Goal: Information Seeking & Learning: Compare options

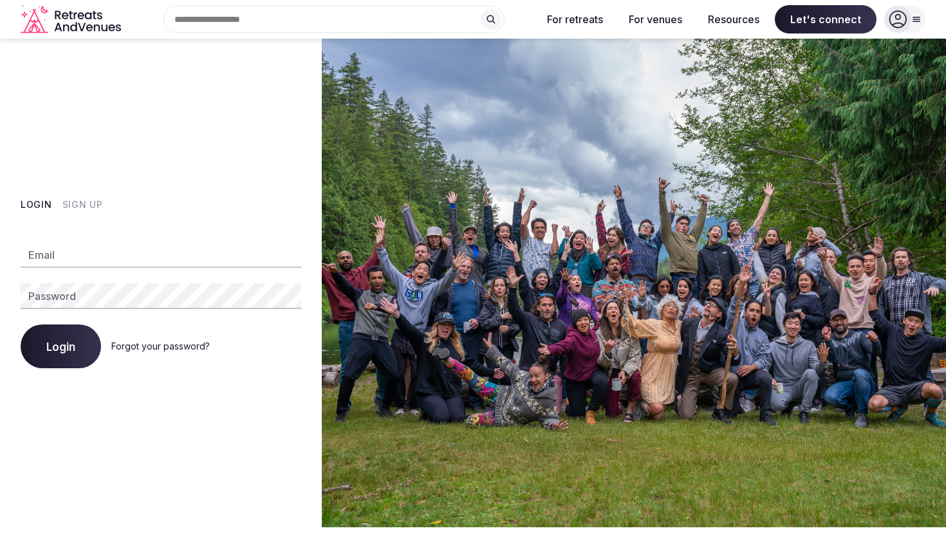
click at [80, 204] on button "Sign Up" at bounding box center [82, 204] width 41 height 13
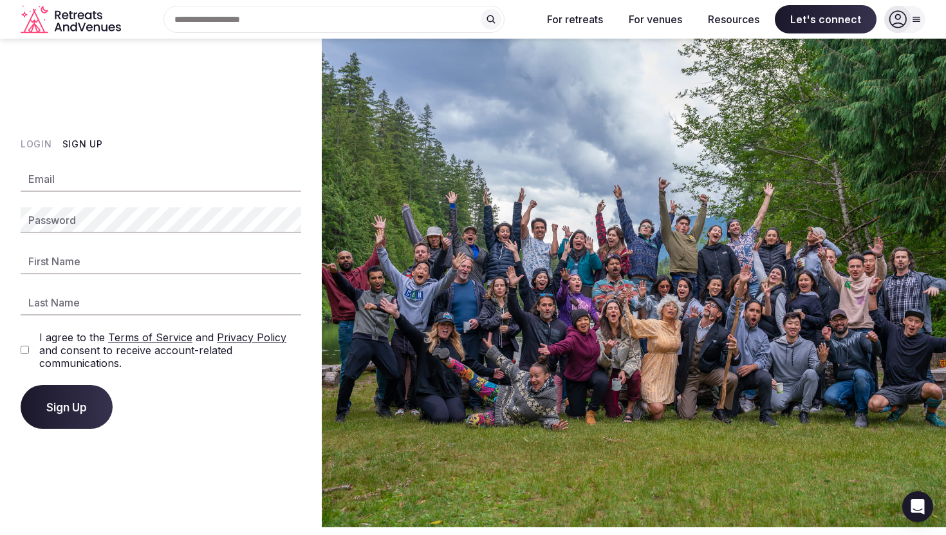
click at [53, 185] on input "Email" at bounding box center [161, 179] width 281 height 26
type input "**********"
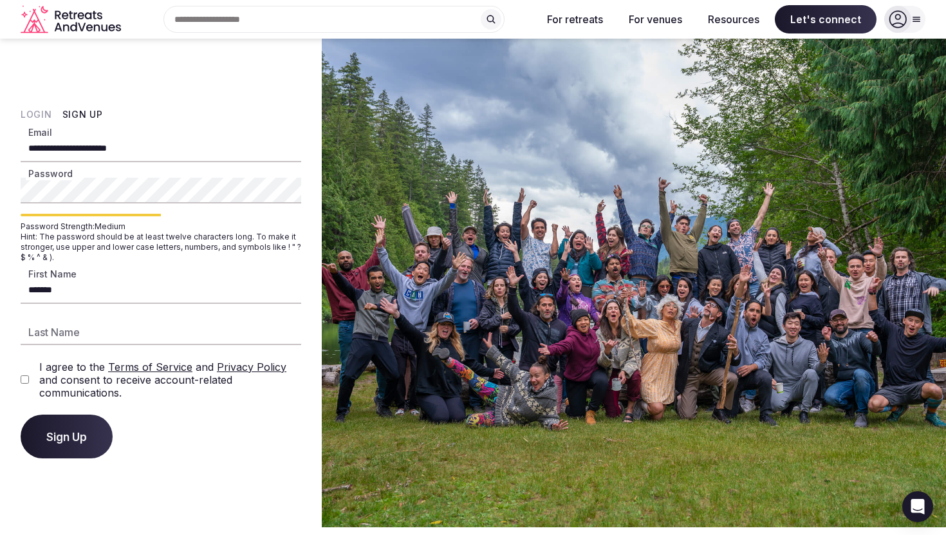
type input "******"
type input "****"
click at [56, 440] on span "Sign Up" at bounding box center [66, 436] width 41 height 13
click at [76, 430] on span "Sign Up" at bounding box center [66, 436] width 41 height 13
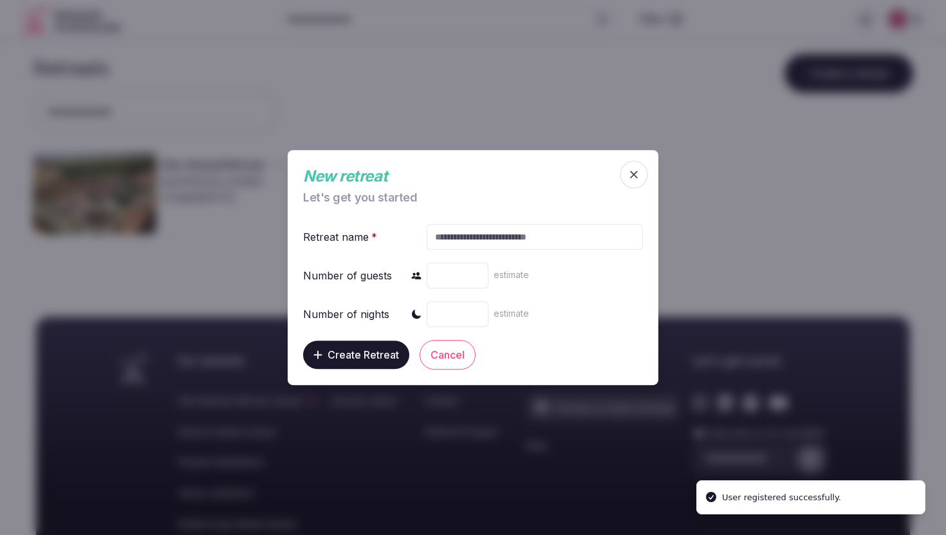
click at [450, 352] on button "Cancel" at bounding box center [447, 355] width 56 height 30
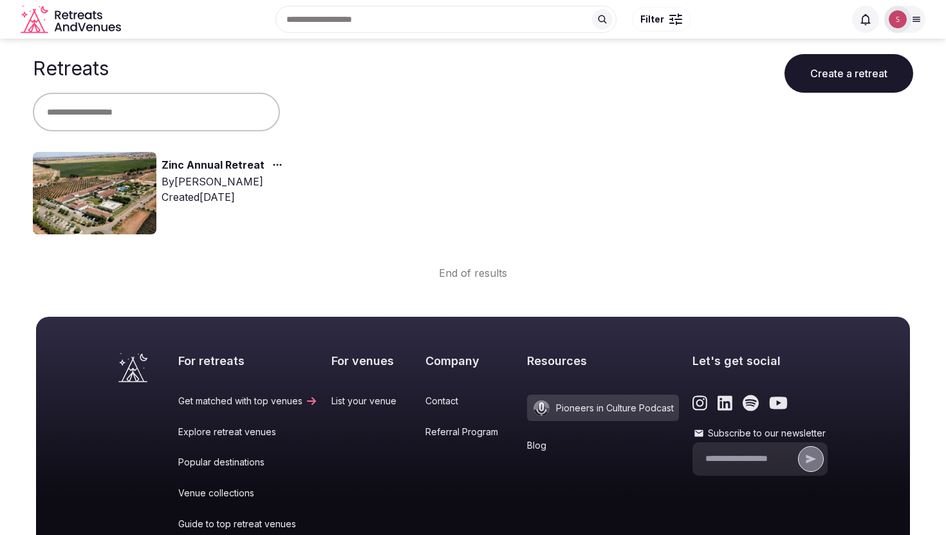
click at [98, 186] on img at bounding box center [95, 193] width 124 height 82
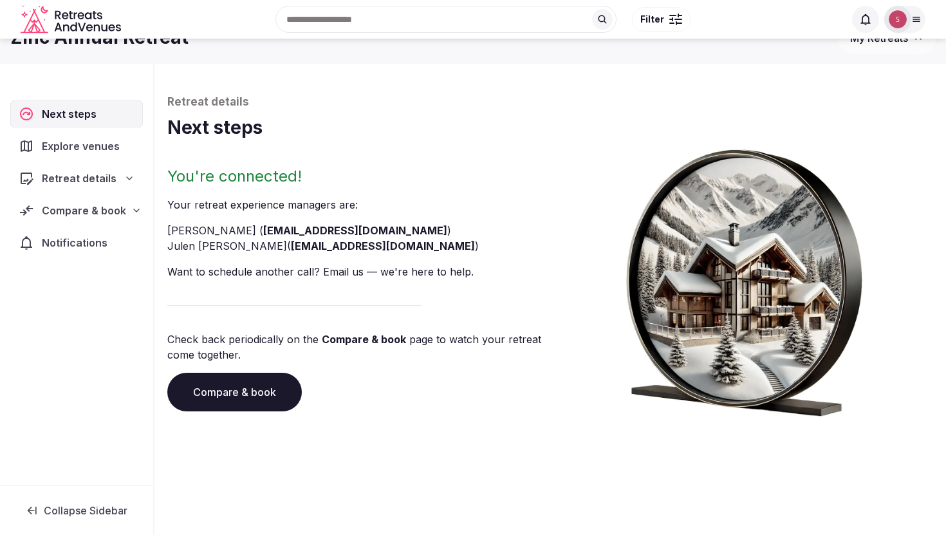
scroll to position [44, 0]
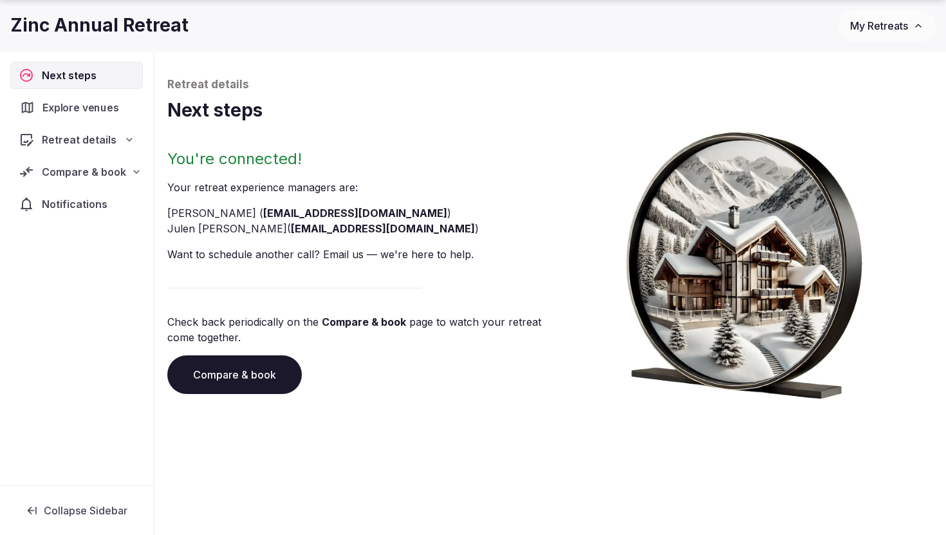
click at [63, 108] on span "Explore venues" at bounding box center [82, 107] width 81 height 15
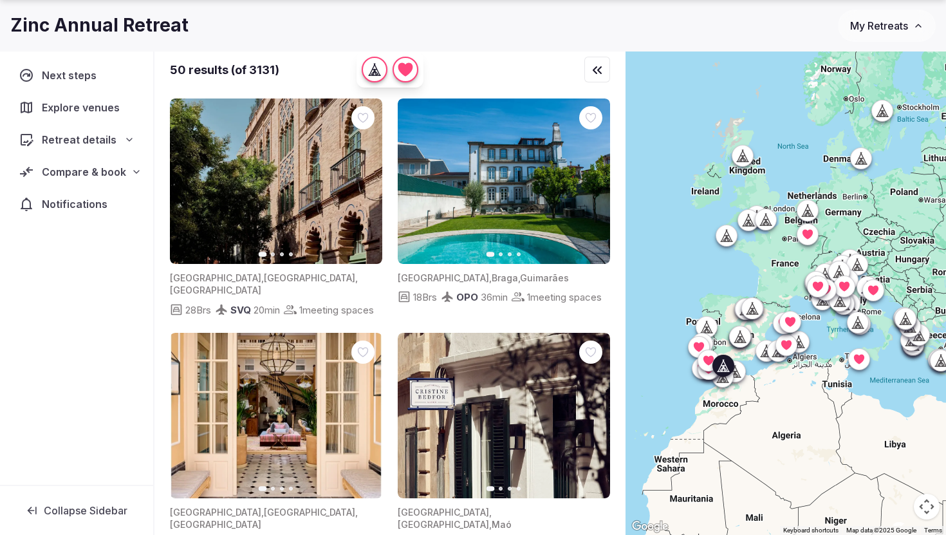
click at [365, 180] on icon "button" at bounding box center [364, 181] width 5 height 9
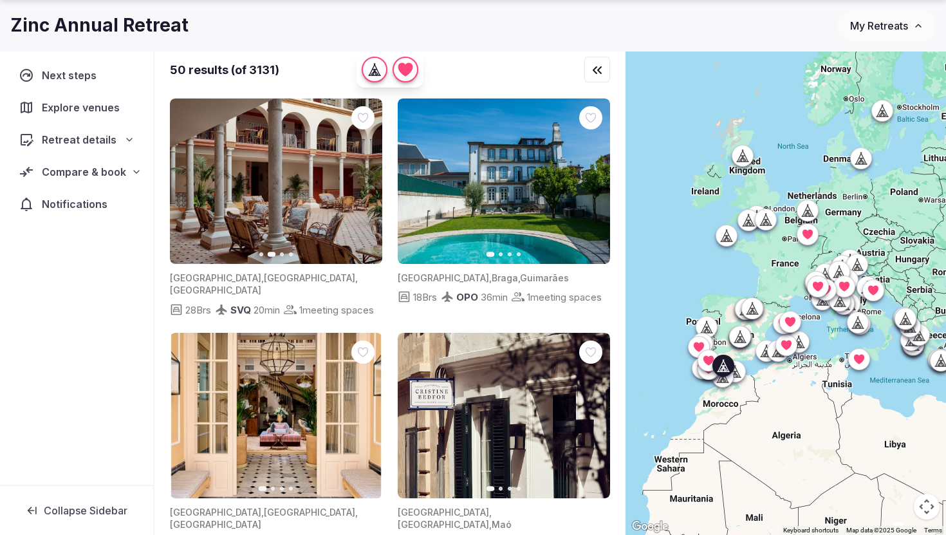
click at [362, 180] on icon "button" at bounding box center [364, 181] width 10 height 10
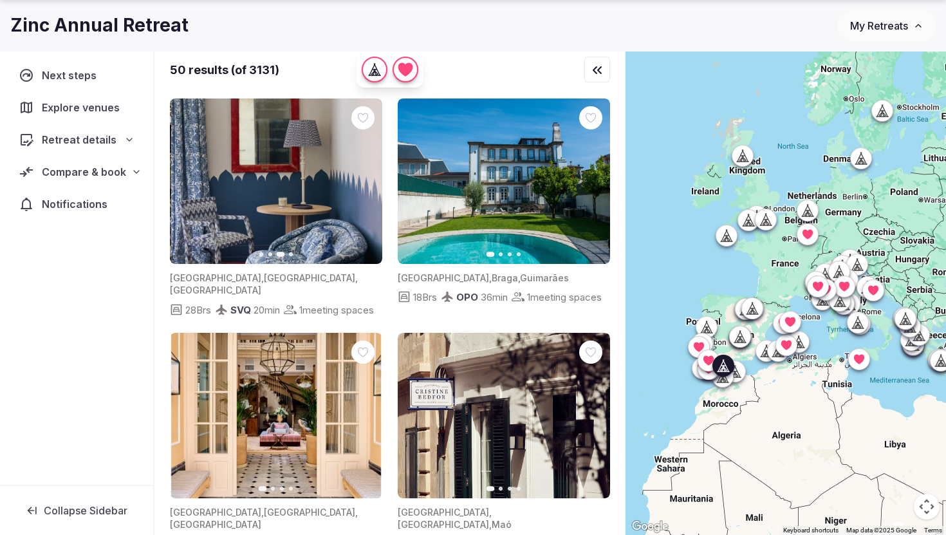
click at [362, 180] on icon "button" at bounding box center [364, 181] width 10 height 10
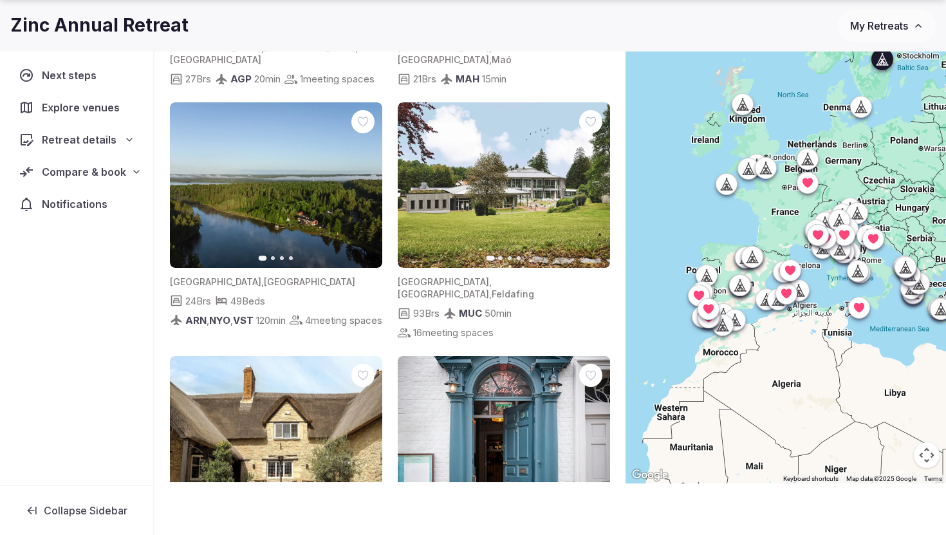
scroll to position [414, 0]
click at [363, 194] on button "Next slide" at bounding box center [364, 184] width 21 height 21
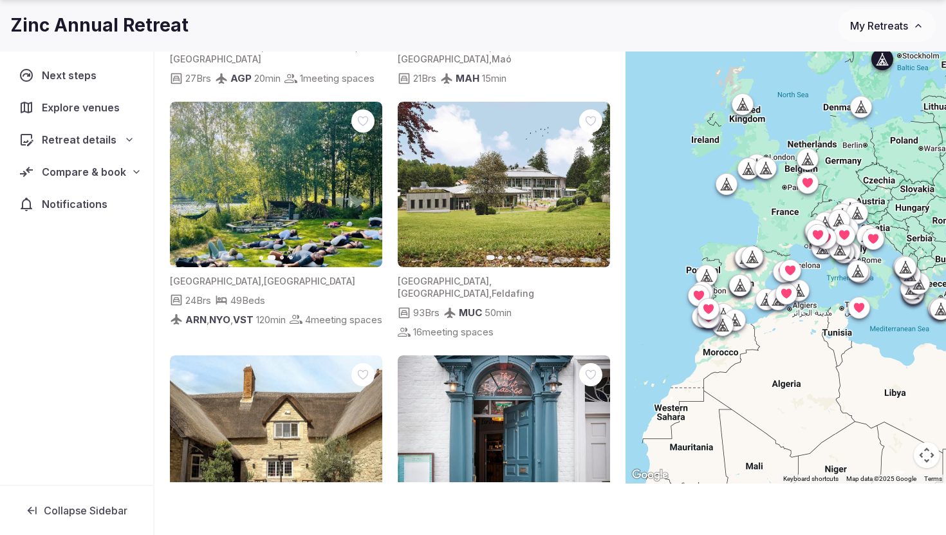
click at [363, 194] on button "Next slide" at bounding box center [364, 184] width 21 height 21
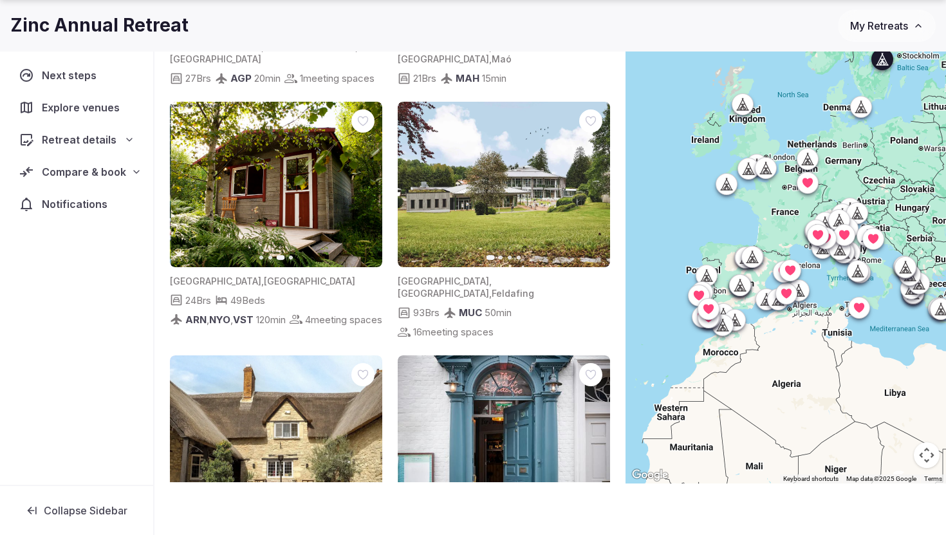
click at [363, 194] on button "Next slide" at bounding box center [364, 184] width 21 height 21
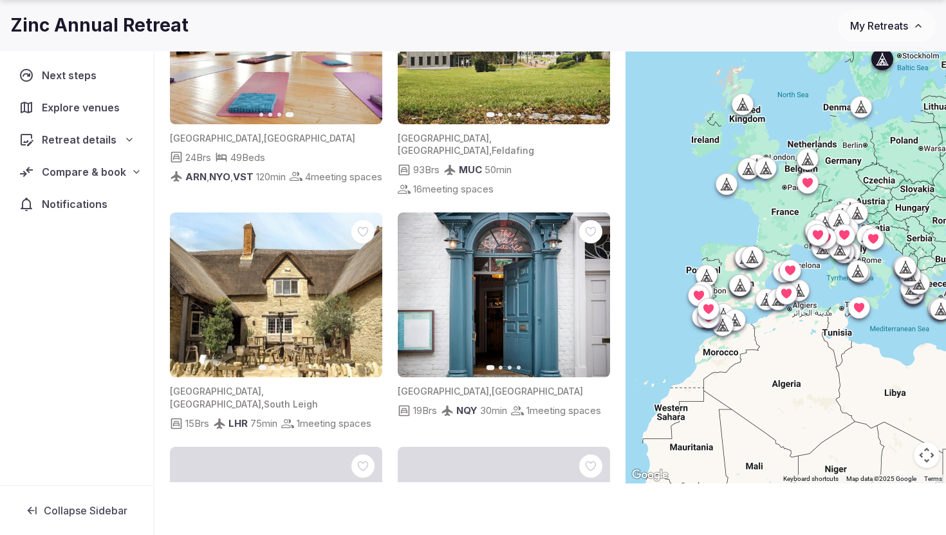
scroll to position [561, 0]
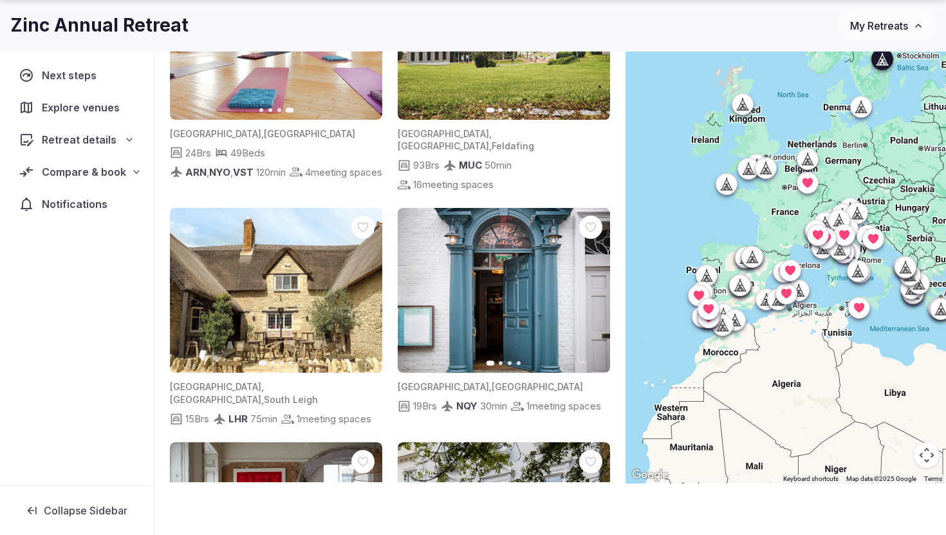
click at [199, 103] on img at bounding box center [276, 36] width 212 height 165
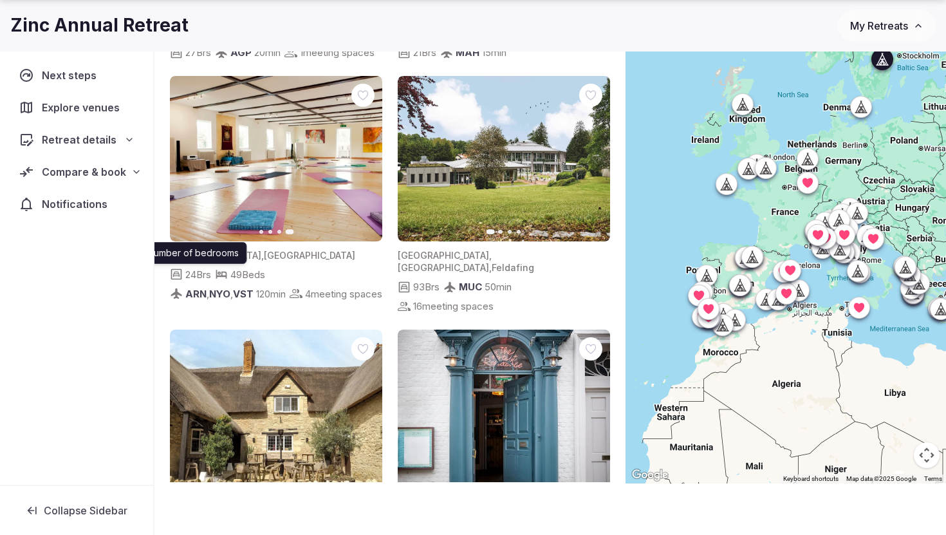
scroll to position [431, 0]
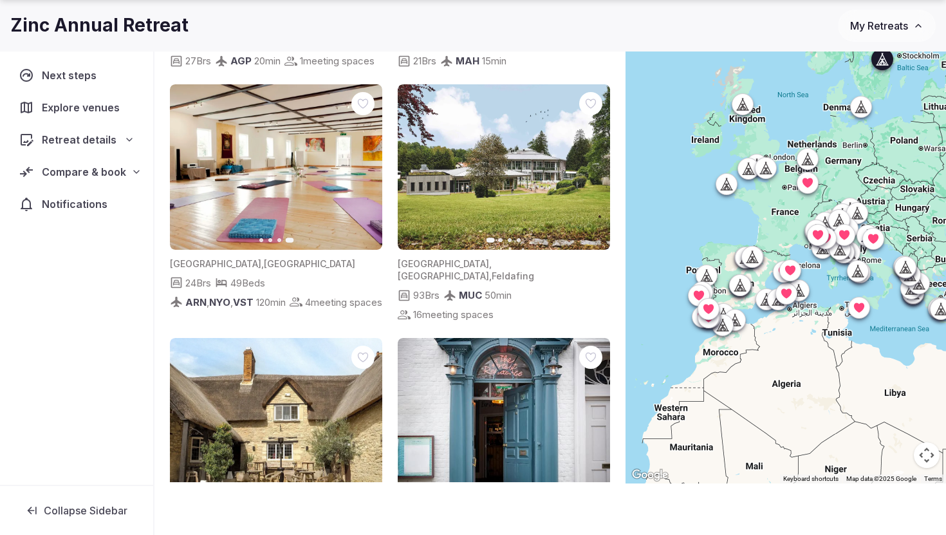
click at [257, 162] on img at bounding box center [276, 166] width 212 height 165
click at [87, 137] on span "Retreat details" at bounding box center [79, 139] width 75 height 15
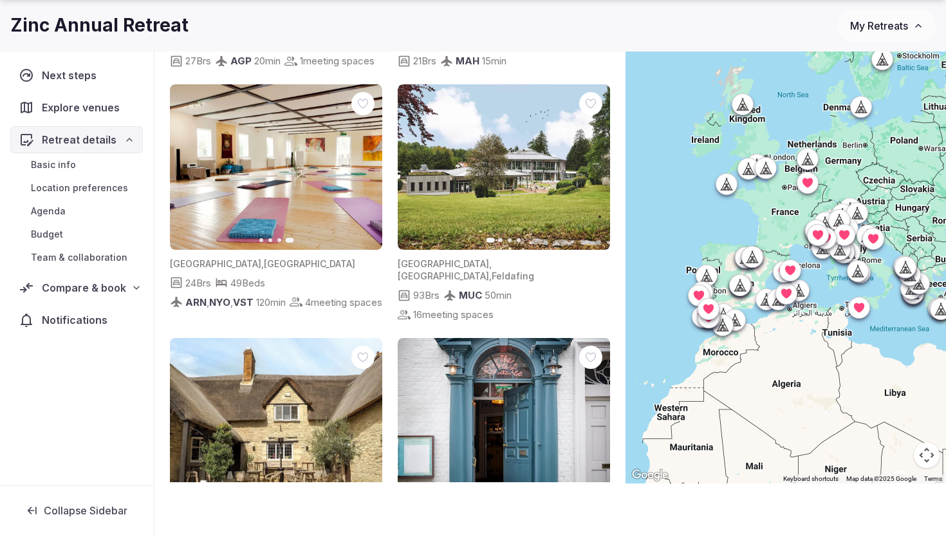
click at [55, 83] on div "Next steps" at bounding box center [76, 75] width 133 height 27
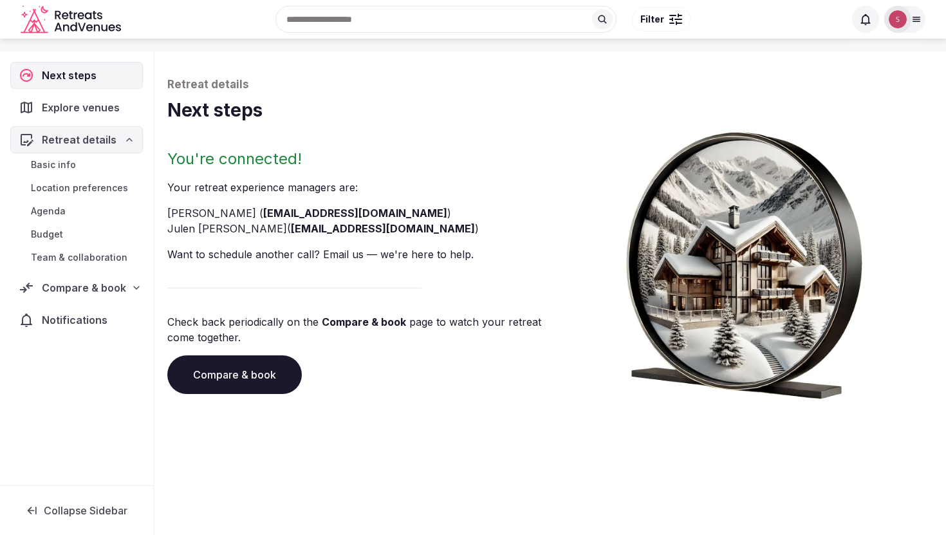
scroll to position [44, 0]
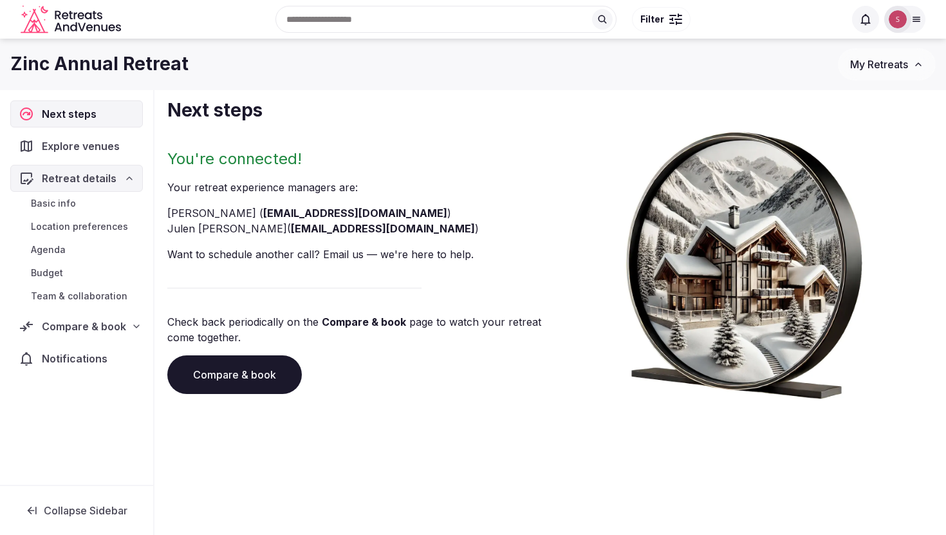
click at [247, 378] on link "Compare & book" at bounding box center [234, 374] width 134 height 39
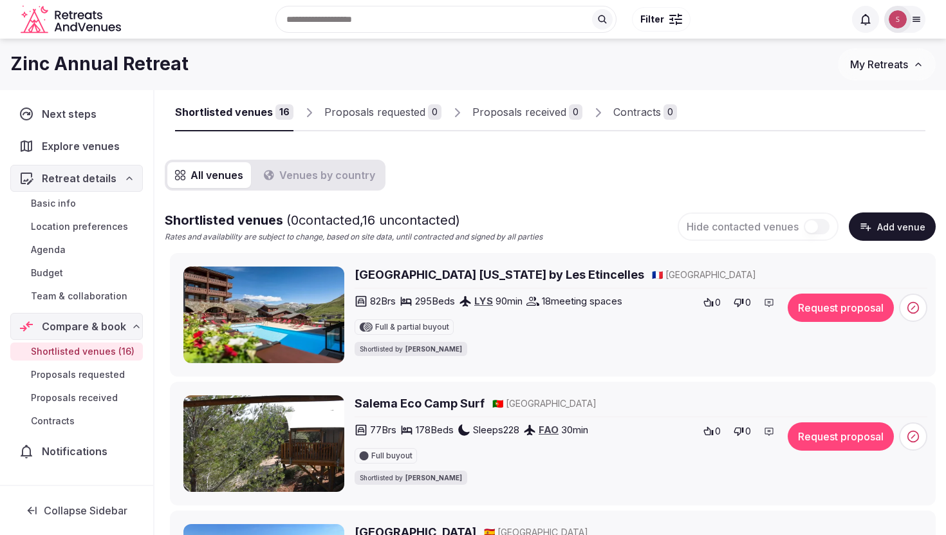
click at [484, 274] on h2 "Hôtel Village Montana by Les Etincelles" at bounding box center [500, 274] width 290 height 16
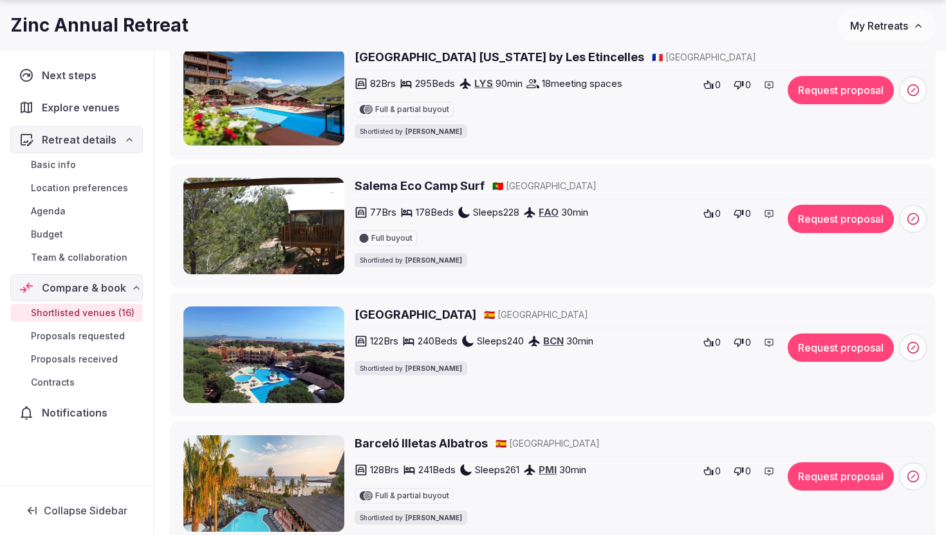
scroll to position [263, 0]
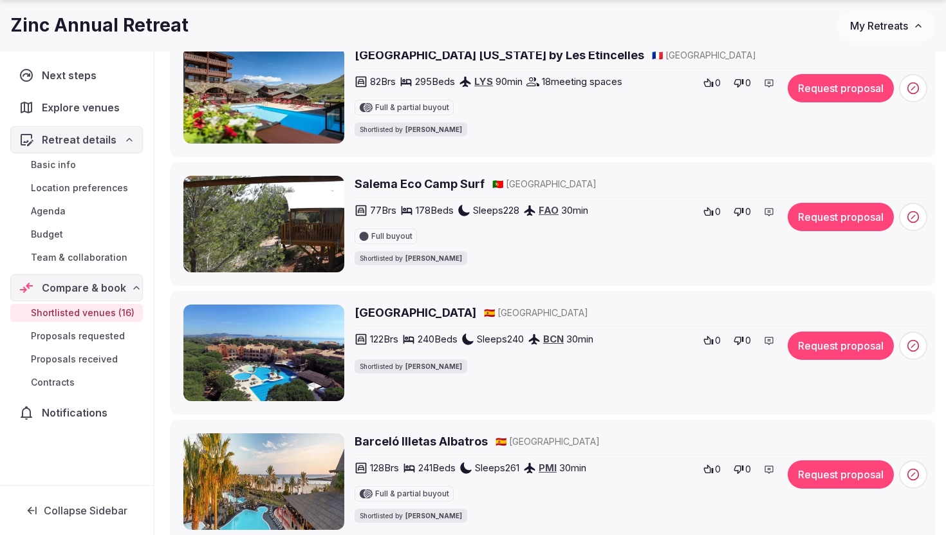
click at [444, 181] on h2 "Salema Eco Camp Surf" at bounding box center [420, 184] width 130 height 16
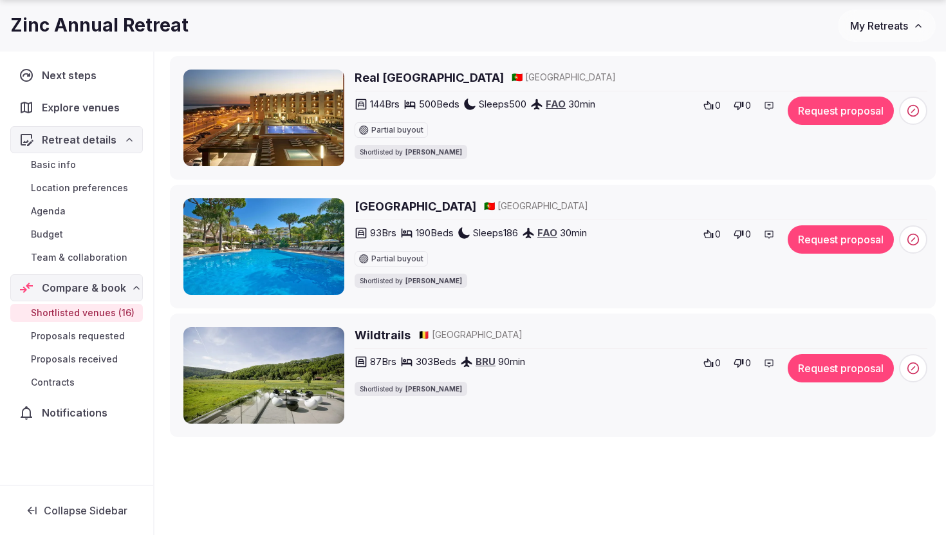
scroll to position [1987, 0]
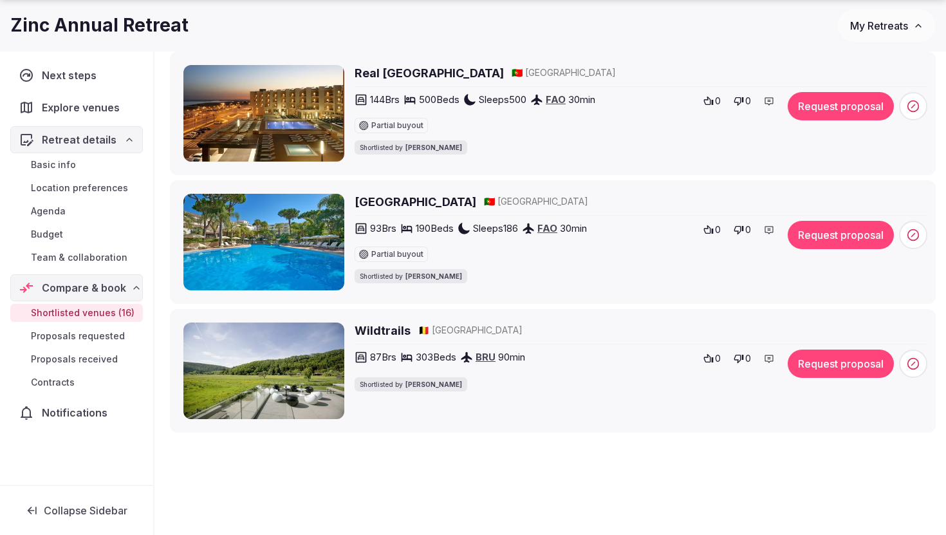
click at [380, 338] on h2 "Wildtrails" at bounding box center [383, 330] width 56 height 16
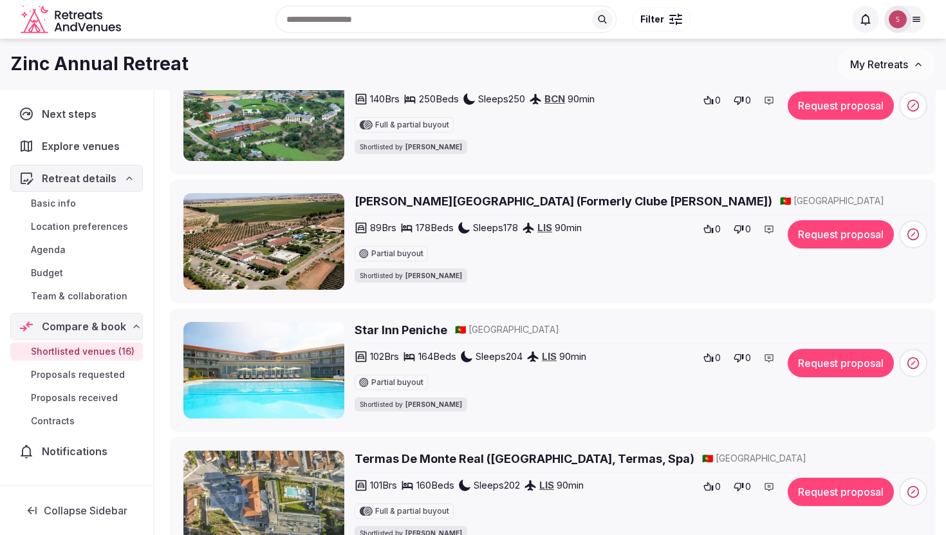
scroll to position [1340, 0]
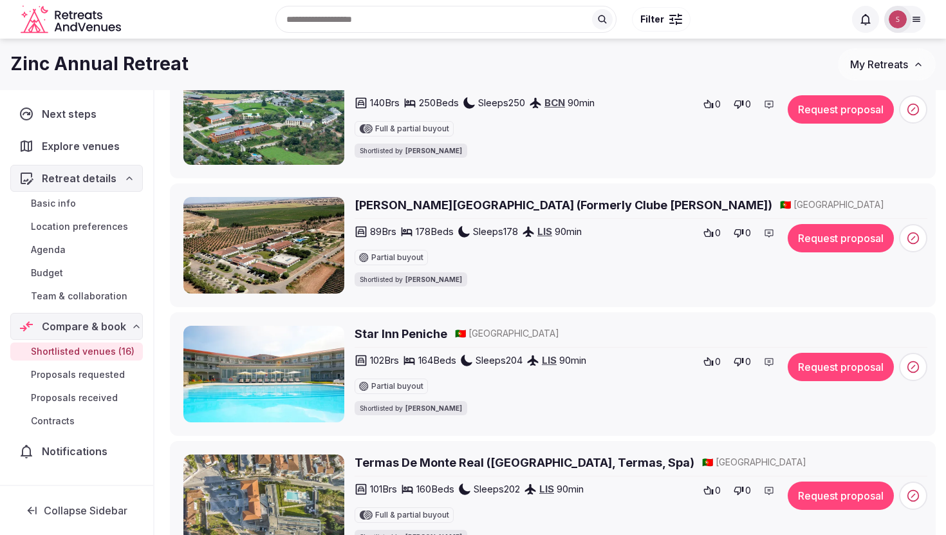
click at [436, 213] on h2 "Vila Galé Alentejo Vineyards (Formerly Clube de Campo)" at bounding box center [564, 205] width 418 height 16
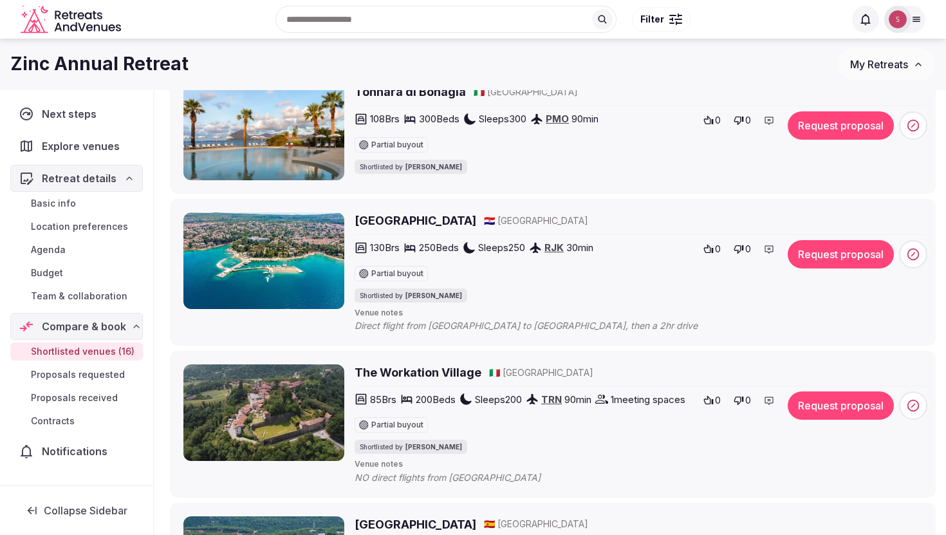
scroll to position [890, 0]
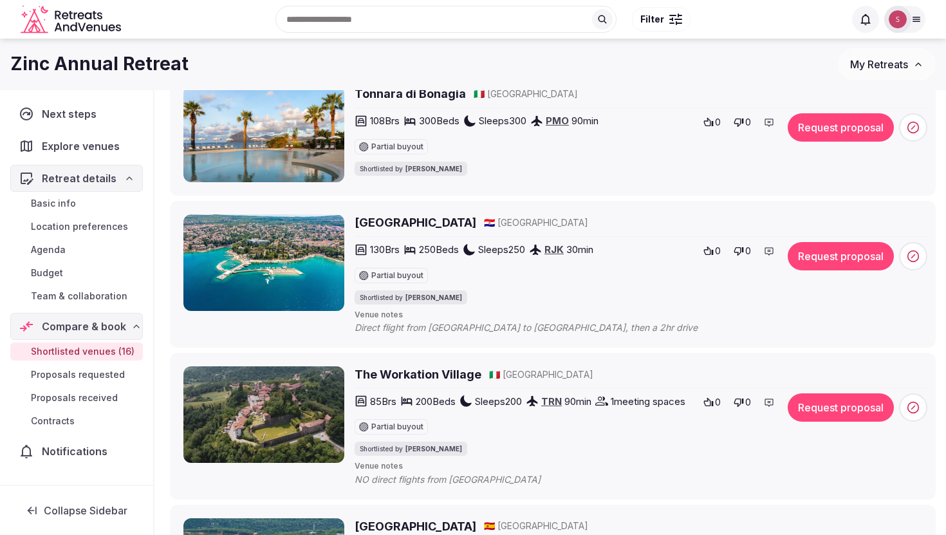
click at [380, 226] on h2 "Hotel Malin" at bounding box center [416, 222] width 122 height 16
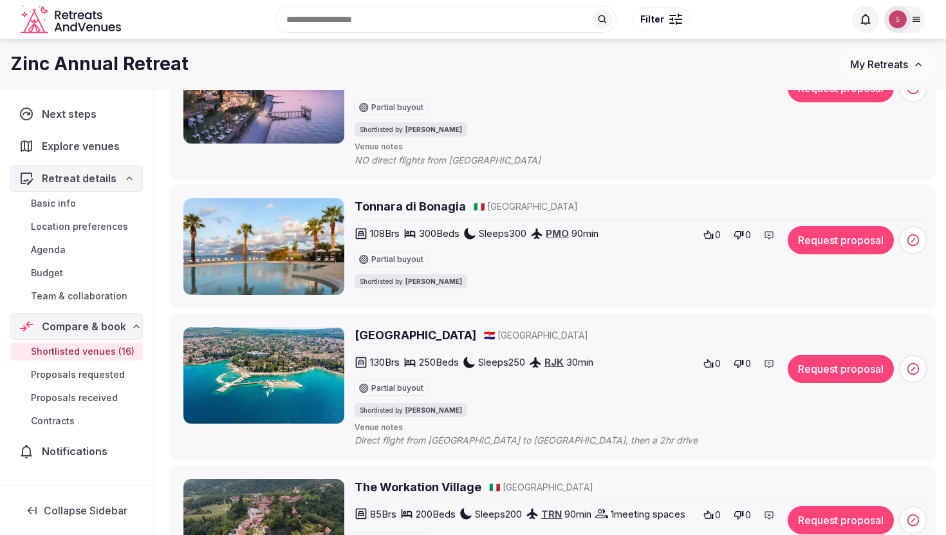
scroll to position [698, 0]
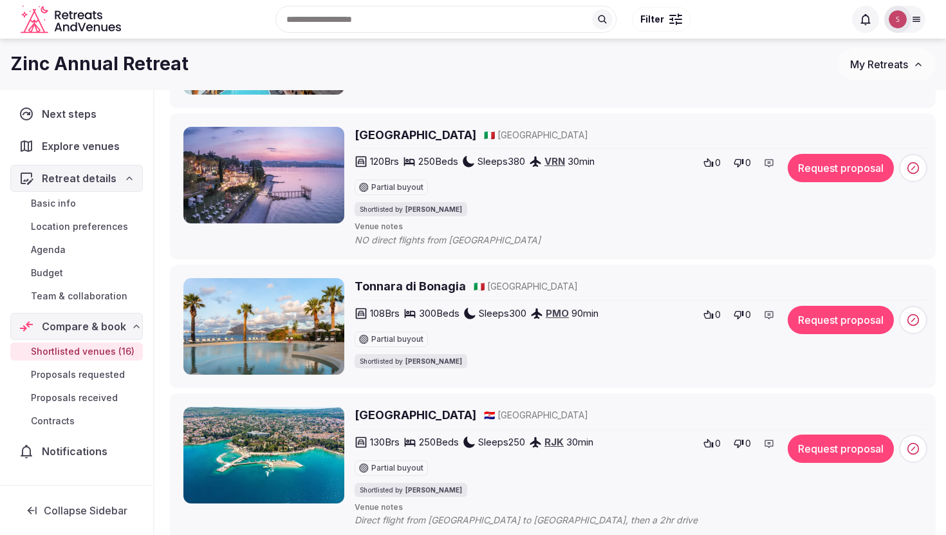
click at [459, 138] on h2 "[GEOGRAPHIC_DATA]" at bounding box center [416, 135] width 122 height 16
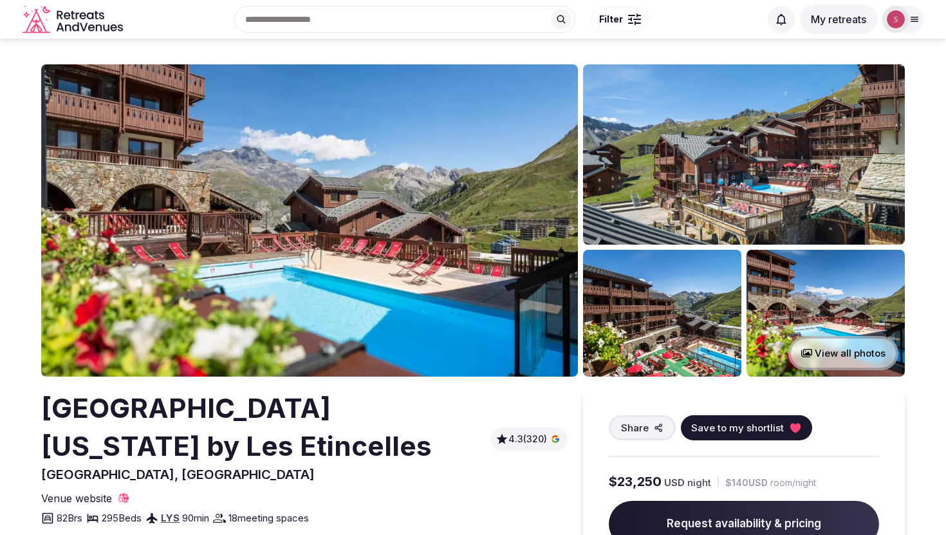
click at [436, 174] on img at bounding box center [309, 220] width 537 height 312
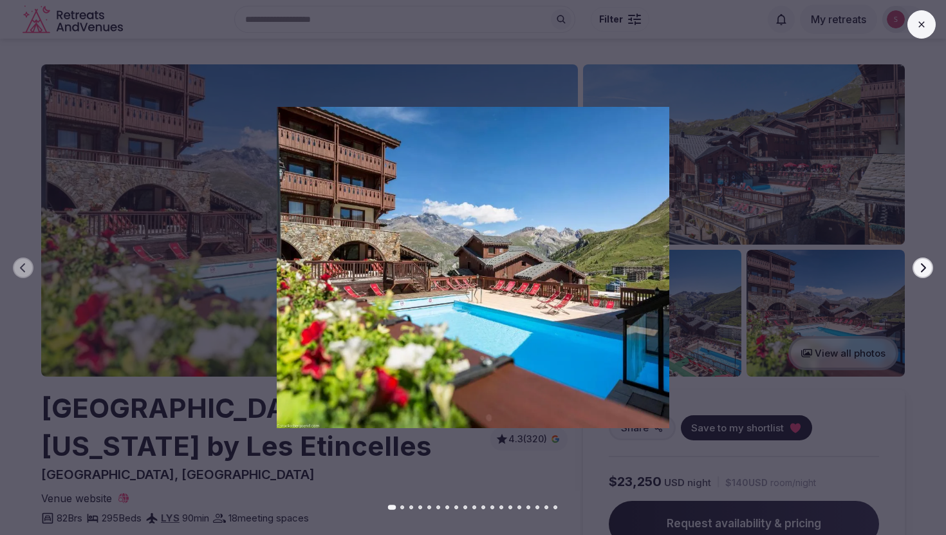
click at [922, 24] on icon at bounding box center [921, 24] width 6 height 6
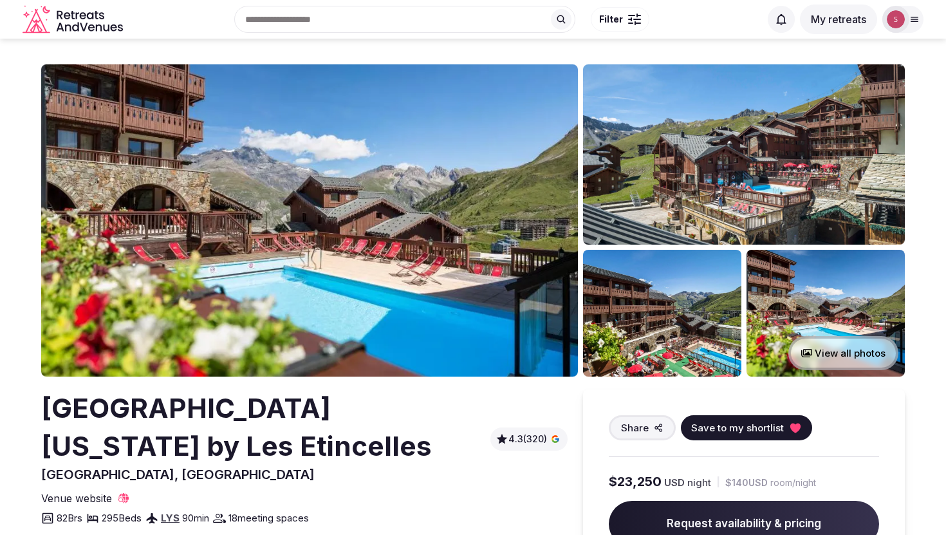
click at [836, 354] on button "View all photos" at bounding box center [843, 353] width 110 height 34
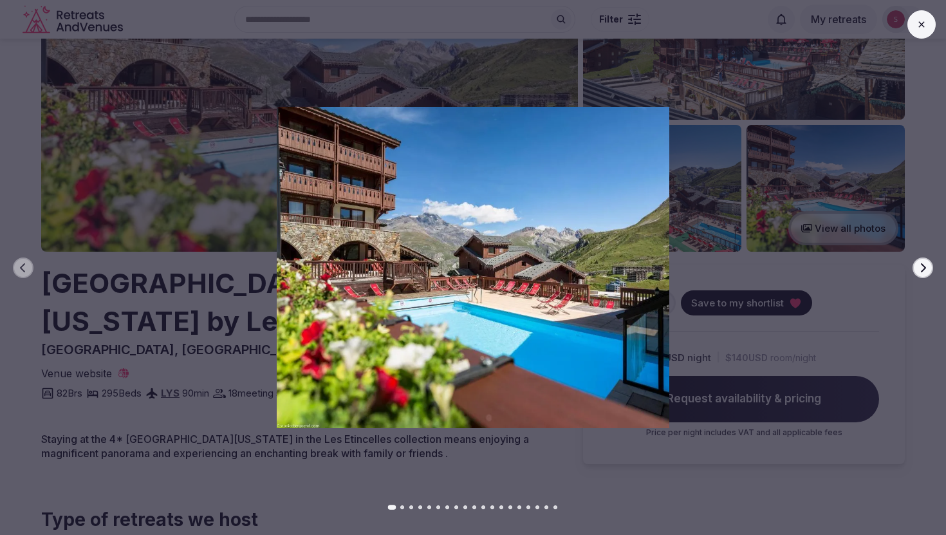
scroll to position [117, 0]
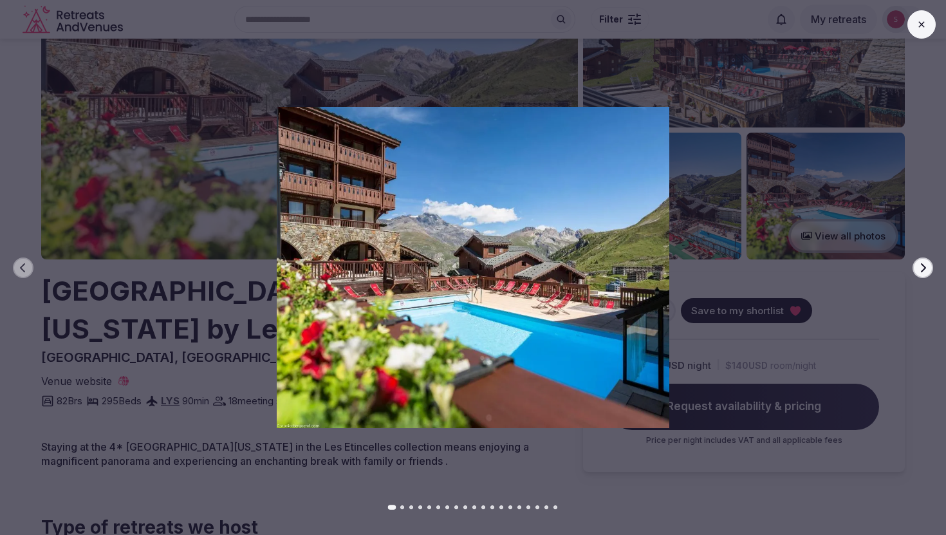
click at [401, 508] on button "Go to slide 2" at bounding box center [402, 507] width 4 height 4
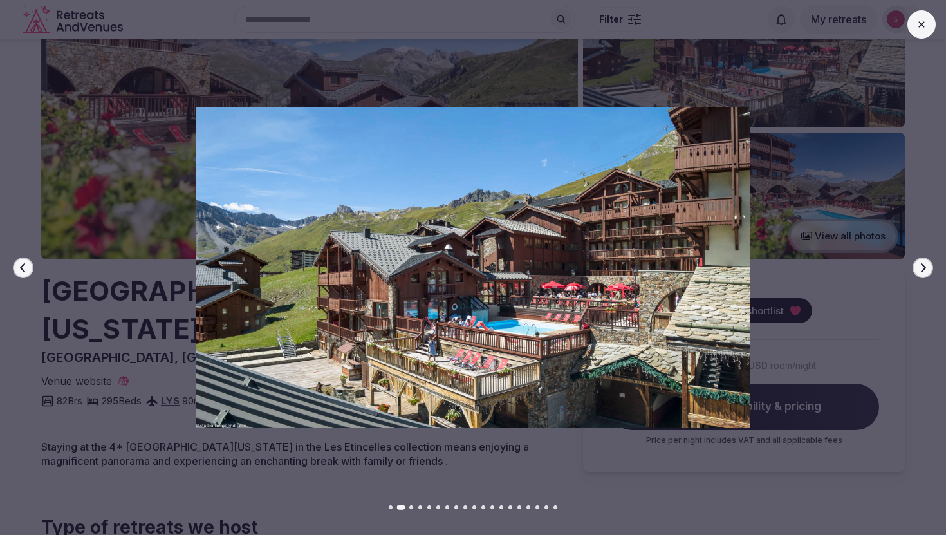
click at [412, 508] on button "Go to slide 3" at bounding box center [411, 507] width 4 height 4
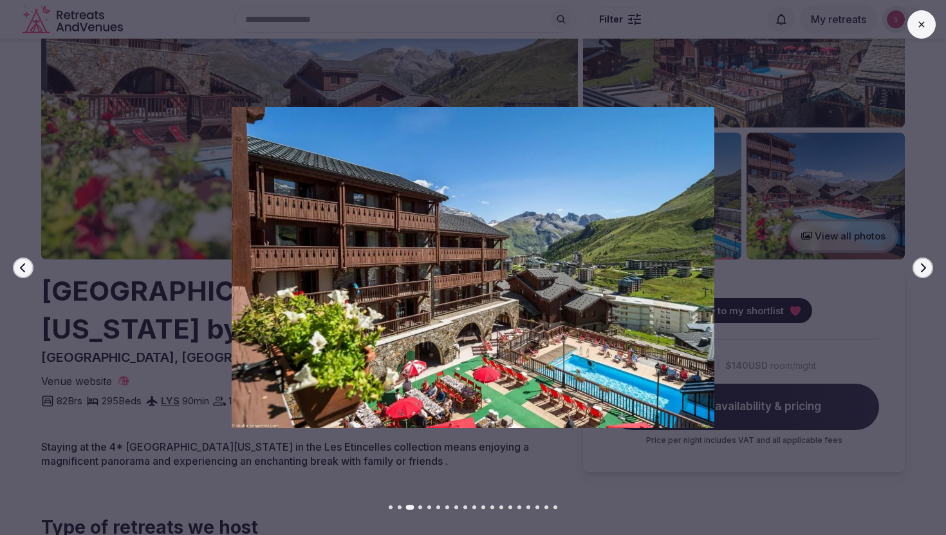
click at [422, 510] on div "Previous slide Next slide" at bounding box center [473, 267] width 946 height 535
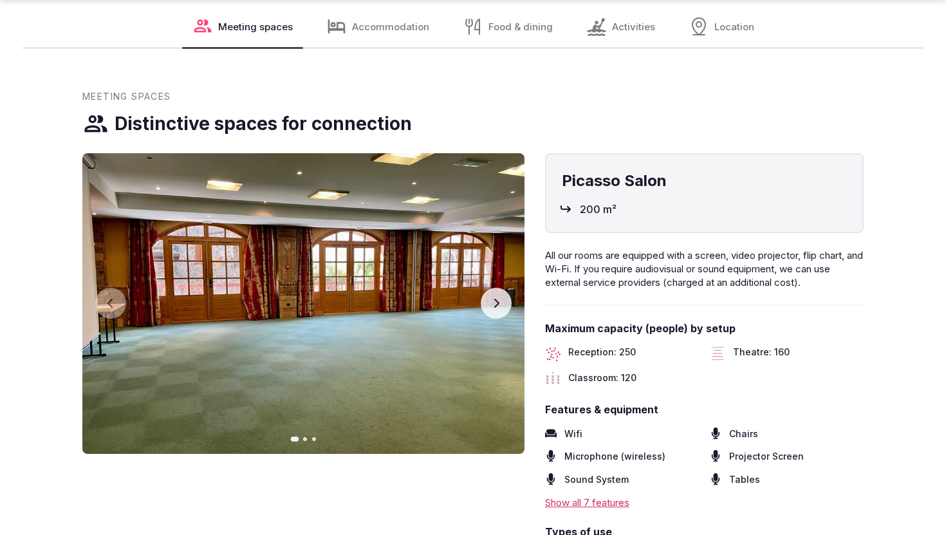
scroll to position [1433, 0]
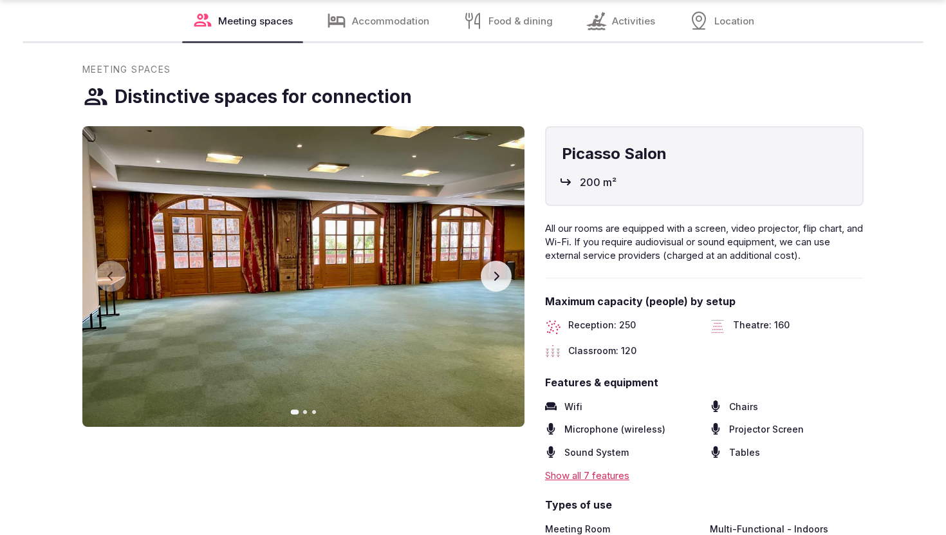
click at [496, 273] on icon "button" at bounding box center [496, 276] width 5 height 9
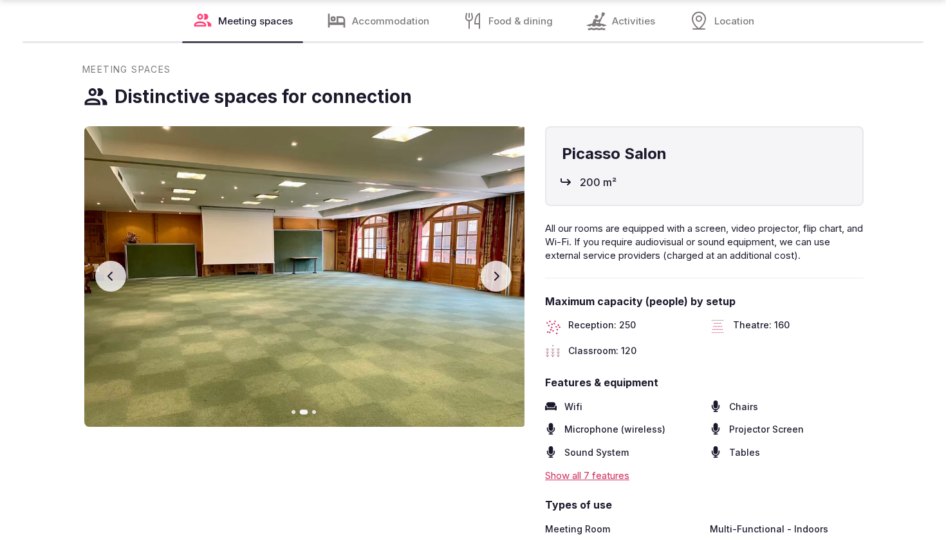
click at [497, 273] on icon "button" at bounding box center [496, 276] width 10 height 10
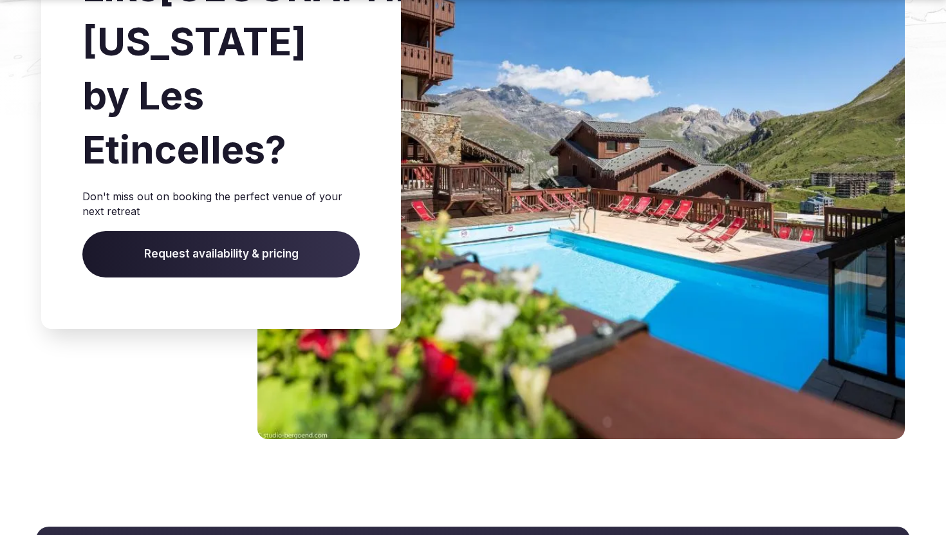
scroll to position [3878, 0]
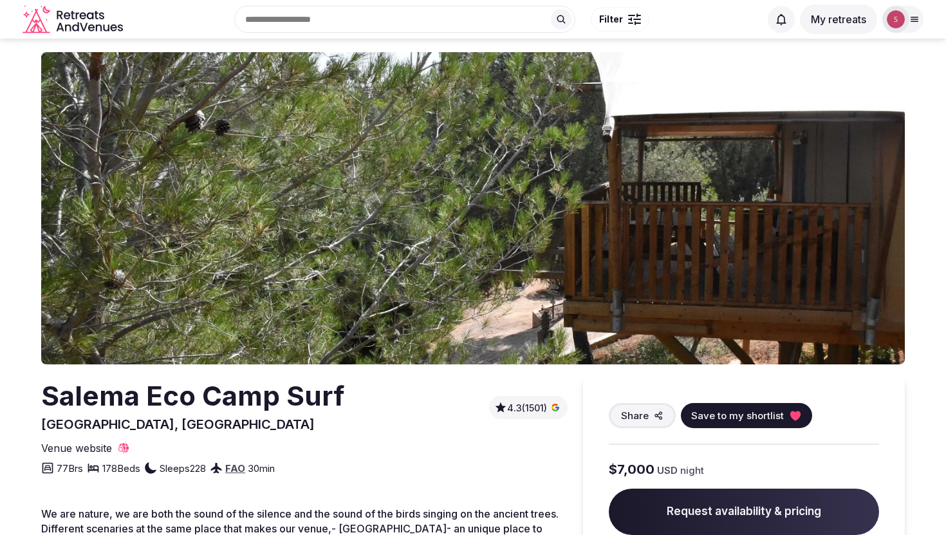
scroll to position [14, 0]
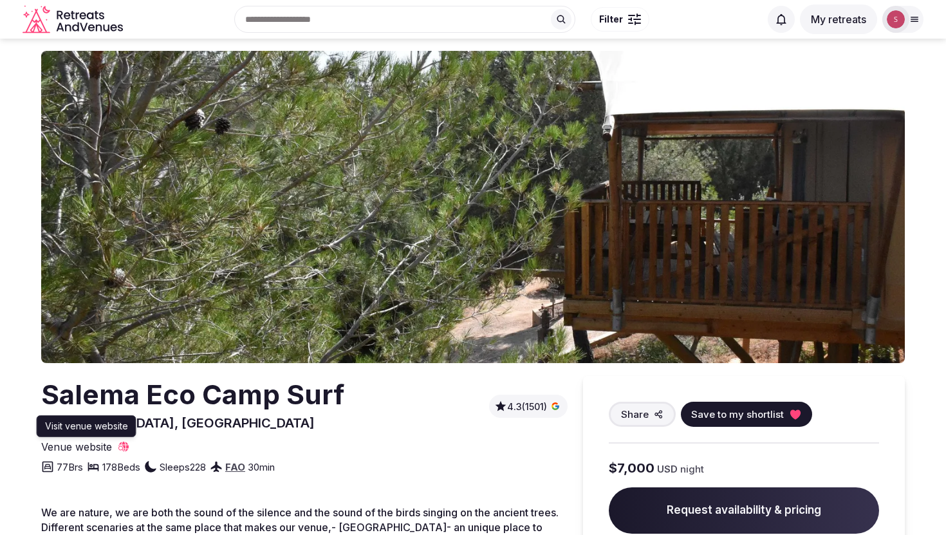
click at [64, 444] on span "Venue website" at bounding box center [76, 446] width 71 height 14
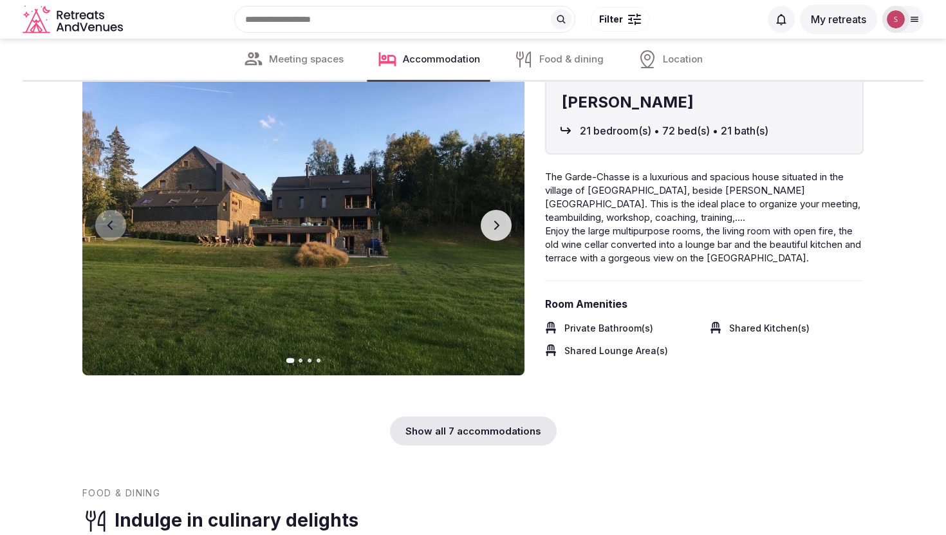
scroll to position [3350, 0]
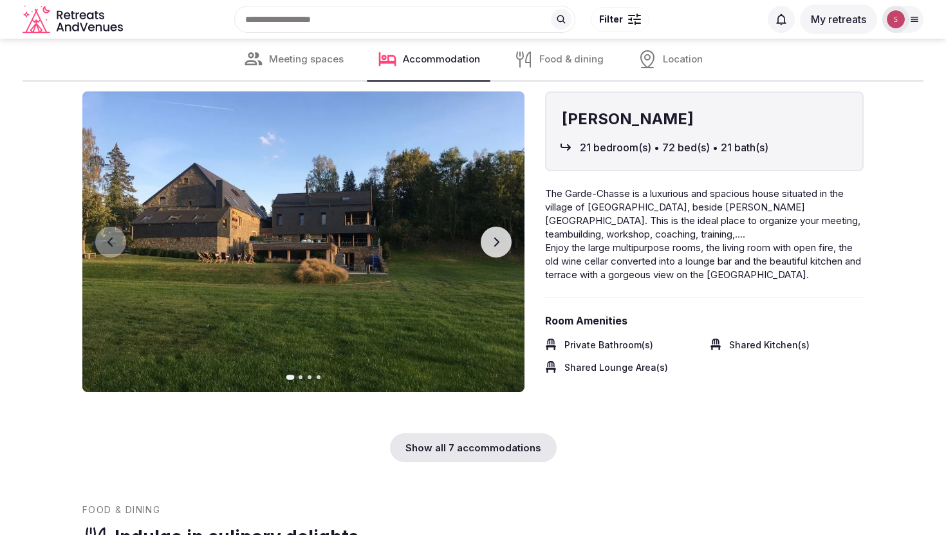
click at [501, 257] on button "Next slide" at bounding box center [496, 241] width 31 height 31
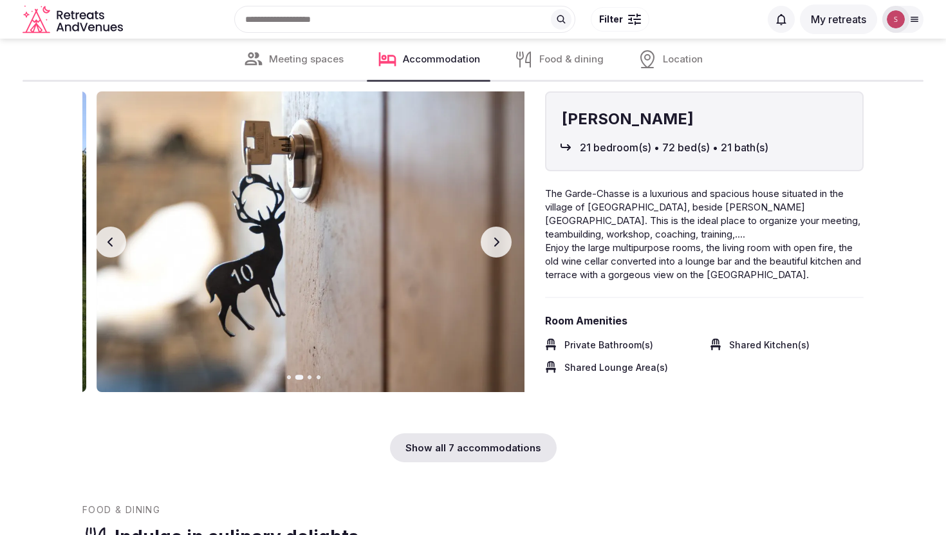
click at [501, 257] on button "Next slide" at bounding box center [496, 241] width 31 height 31
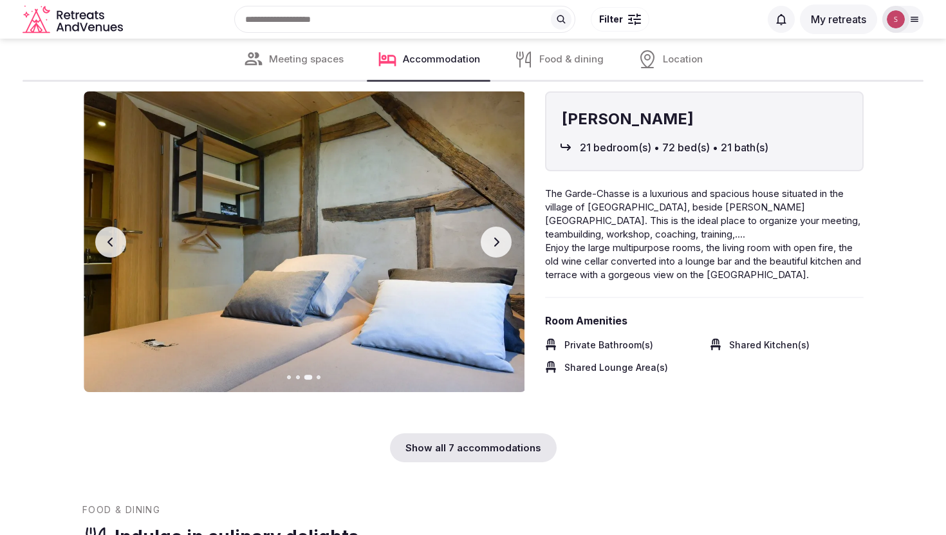
click at [501, 257] on button "Next slide" at bounding box center [496, 241] width 31 height 31
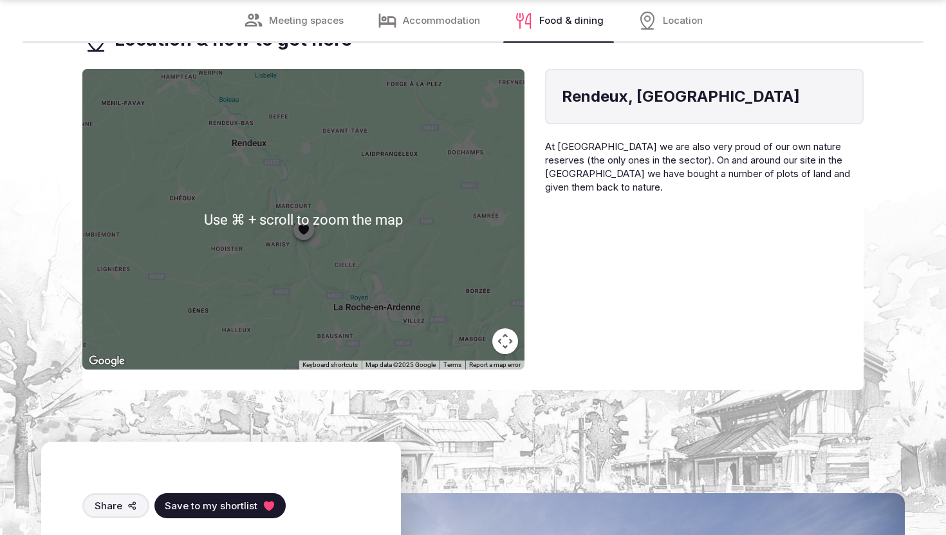
scroll to position [4313, 0]
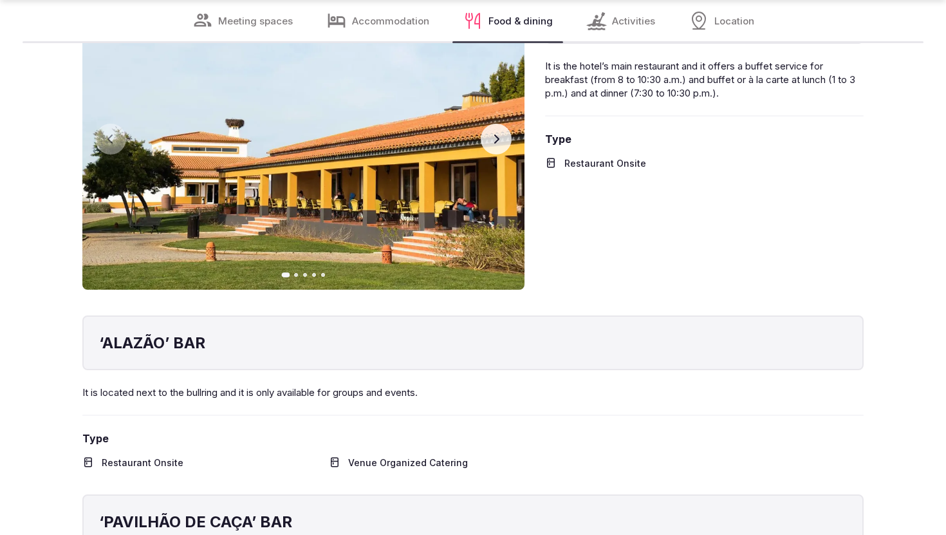
scroll to position [3814, 0]
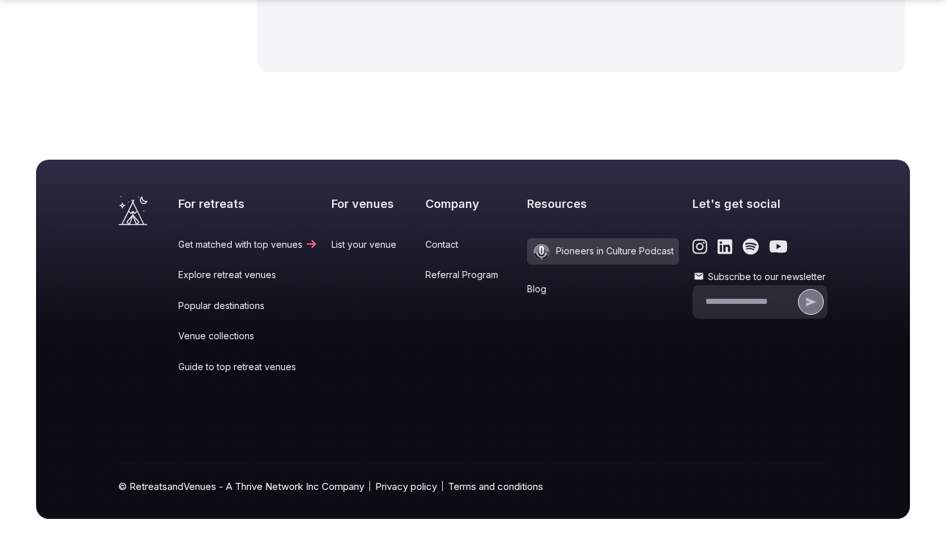
scroll to position [6304, 0]
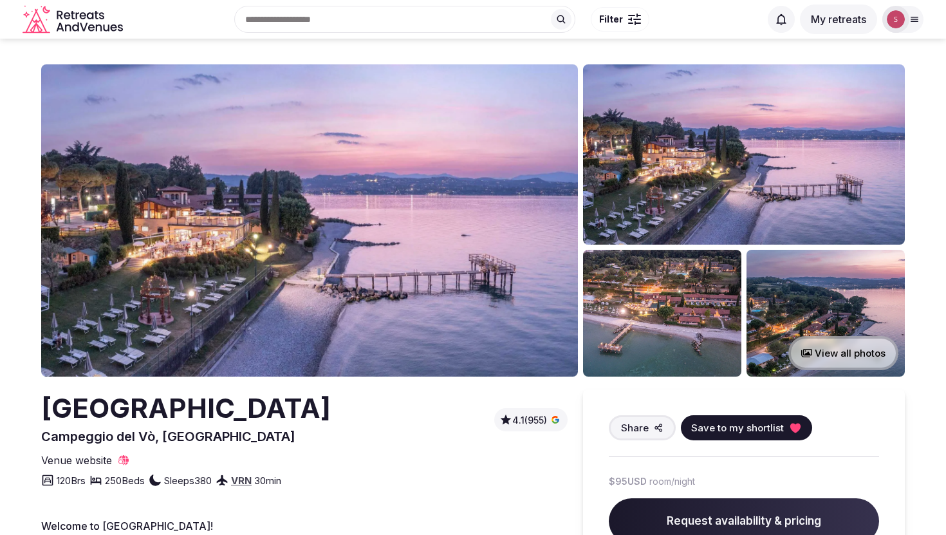
click at [295, 216] on img at bounding box center [309, 220] width 537 height 312
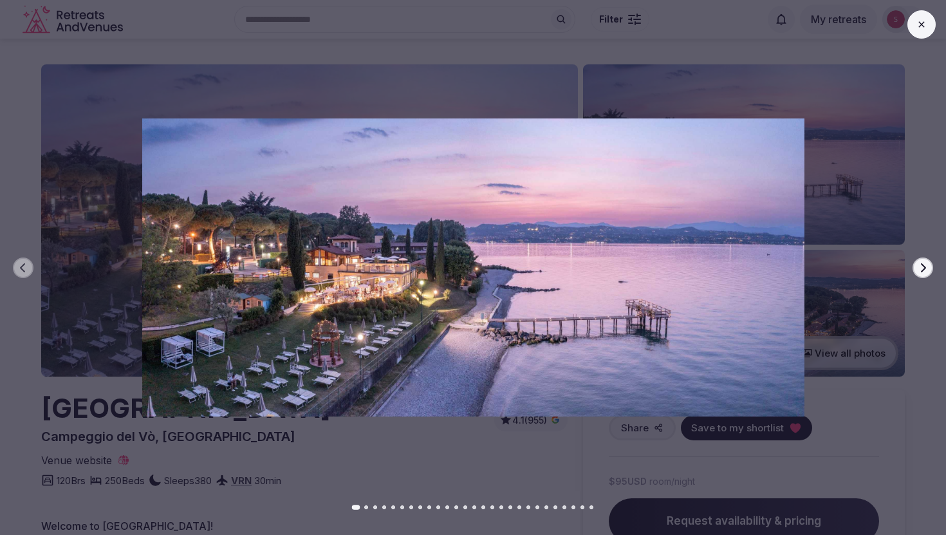
click at [365, 507] on button "Go to slide 2" at bounding box center [366, 507] width 4 height 4
click at [366, 506] on button "Go to slide 2" at bounding box center [365, 506] width 8 height 5
click at [376, 508] on button "Go to slide 3" at bounding box center [375, 507] width 4 height 4
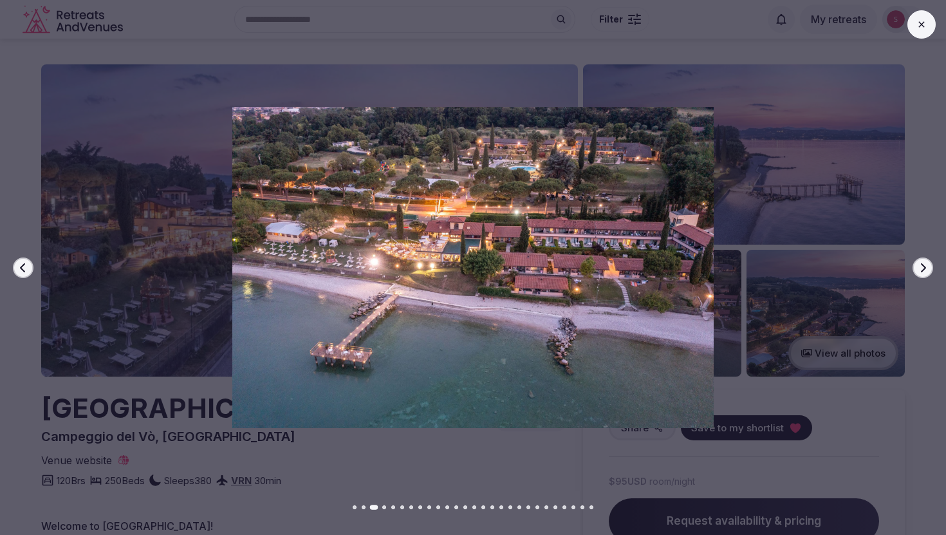
click at [385, 508] on button "Go to slide 4" at bounding box center [384, 507] width 4 height 4
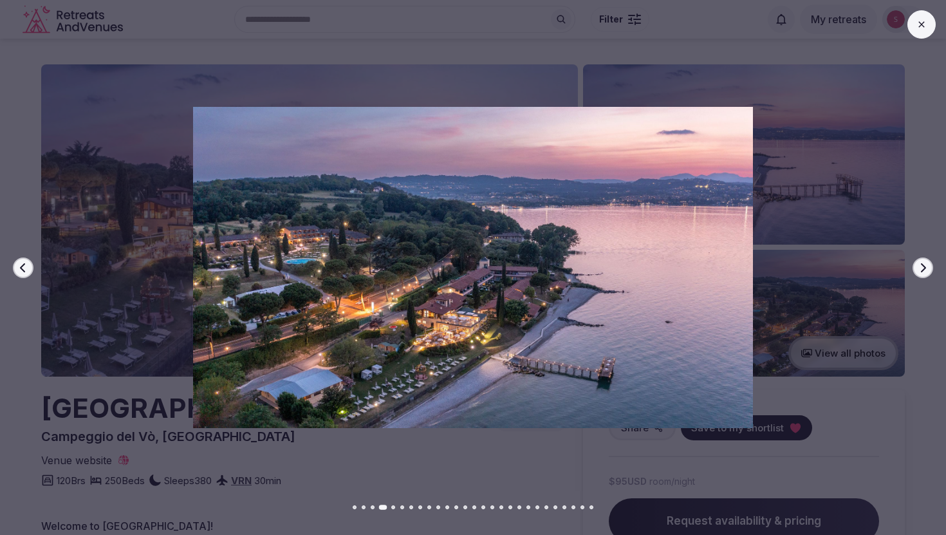
click at [394, 508] on button "Go to slide 5" at bounding box center [393, 507] width 4 height 4
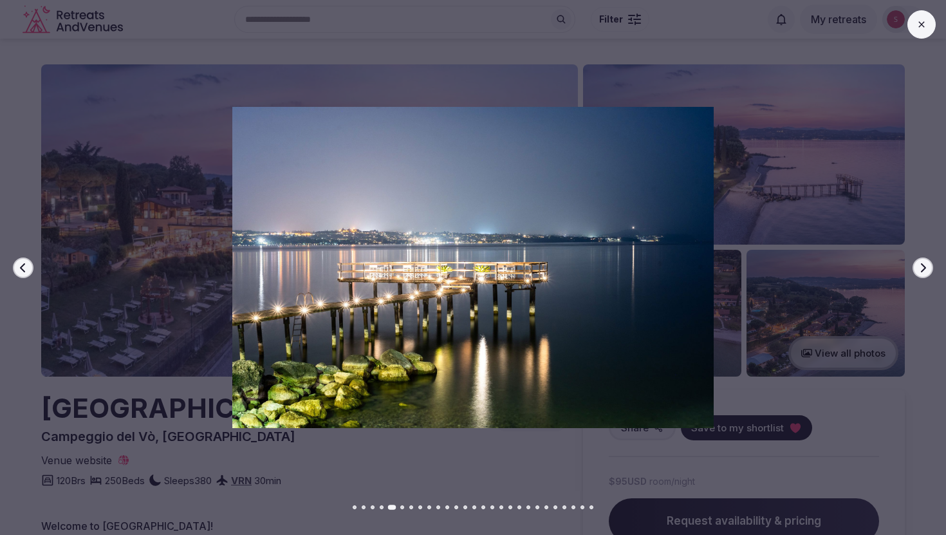
click at [405, 508] on div at bounding box center [473, 507] width 946 height 4
click at [414, 508] on div at bounding box center [473, 507] width 946 height 4
click at [411, 508] on button "Go to slide 7" at bounding box center [411, 507] width 4 height 4
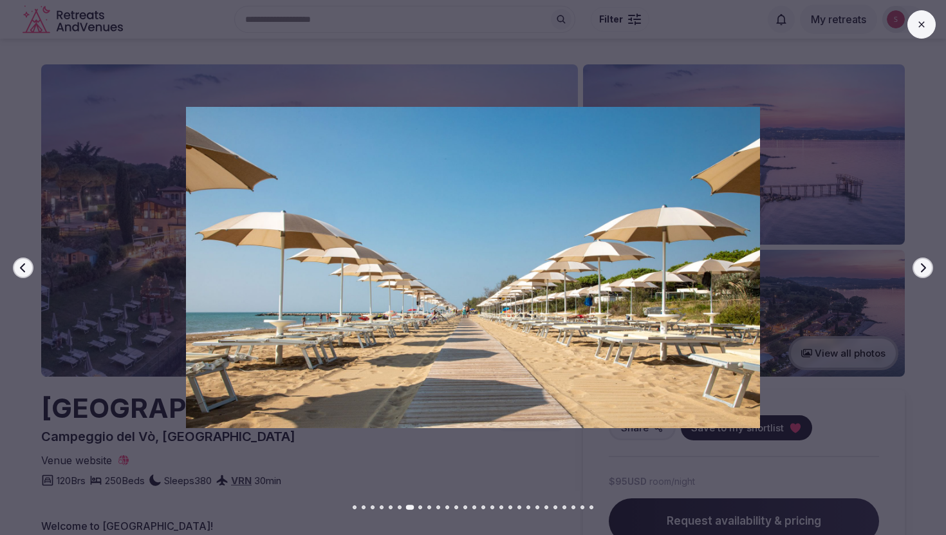
click at [421, 508] on button "Go to slide 8" at bounding box center [420, 507] width 4 height 4
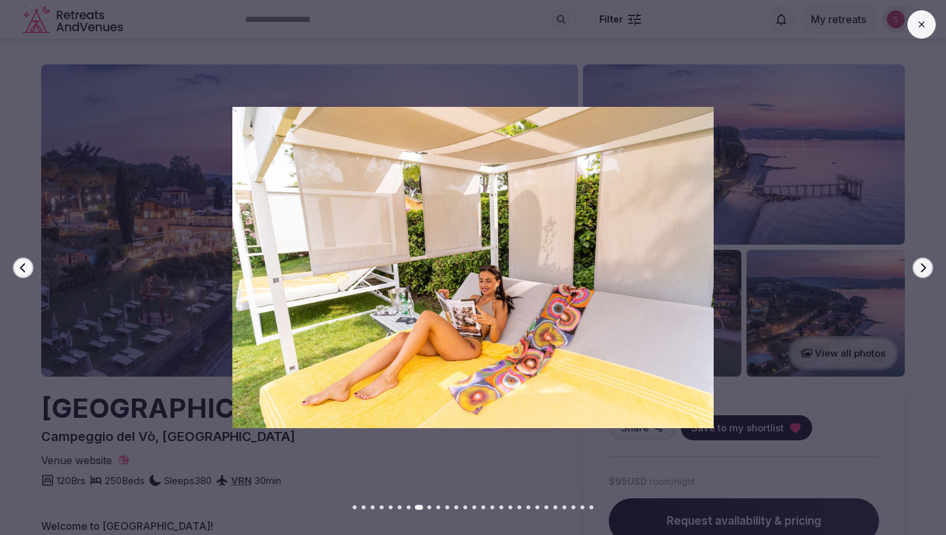
click at [429, 508] on button "Go to slide 9" at bounding box center [429, 507] width 4 height 4
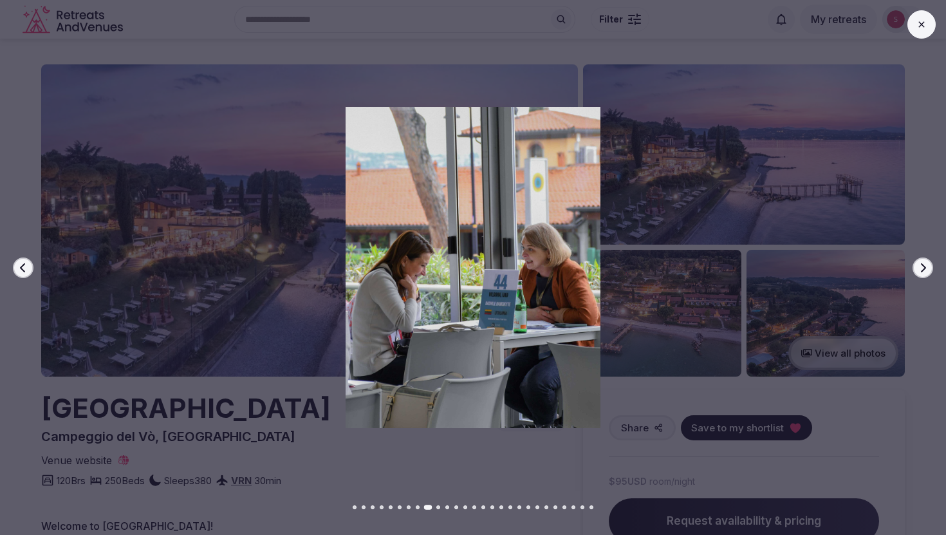
click at [923, 18] on button at bounding box center [921, 24] width 28 height 28
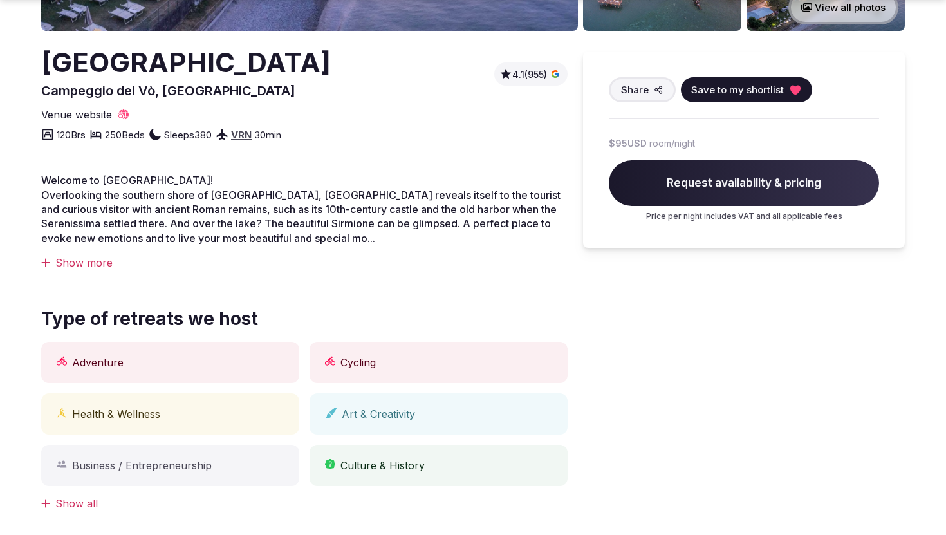
scroll to position [359, 0]
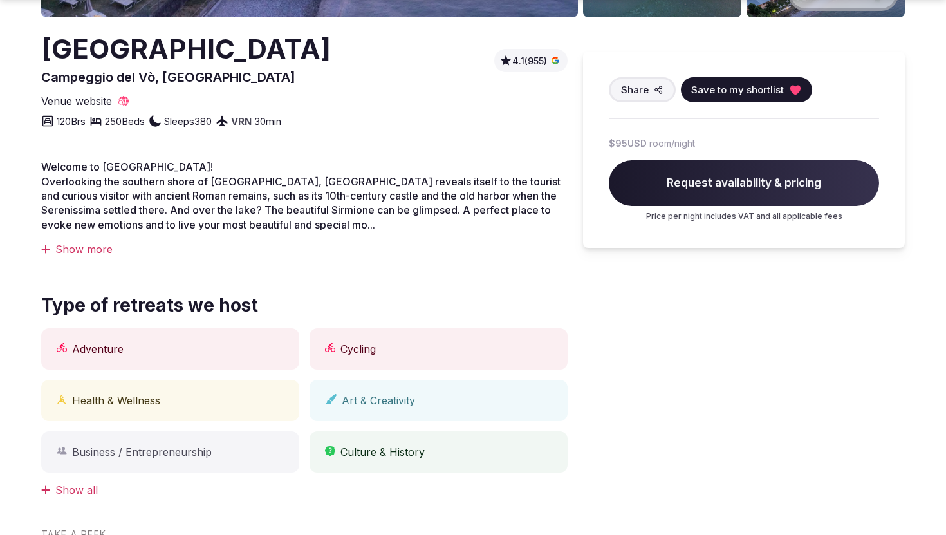
click at [88, 246] on div "Show more" at bounding box center [304, 249] width 526 height 14
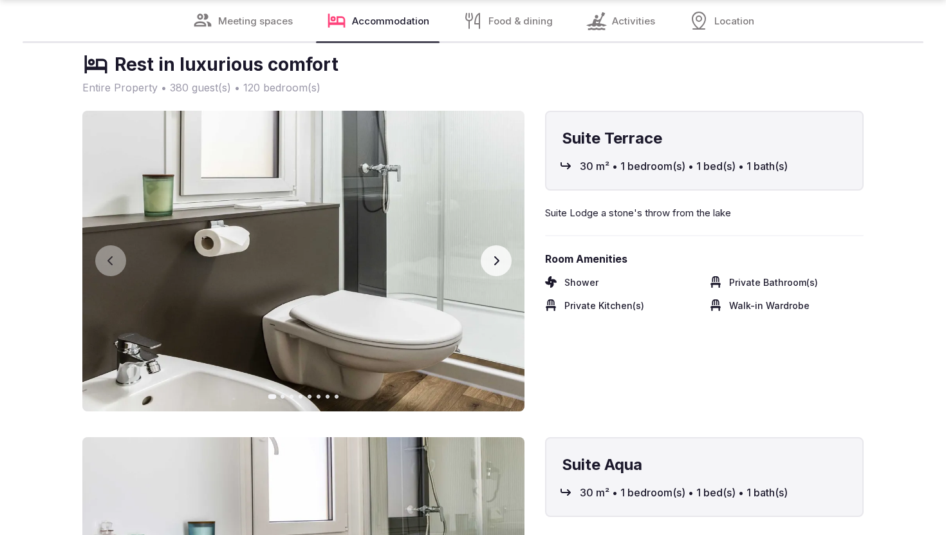
scroll to position [3355, 0]
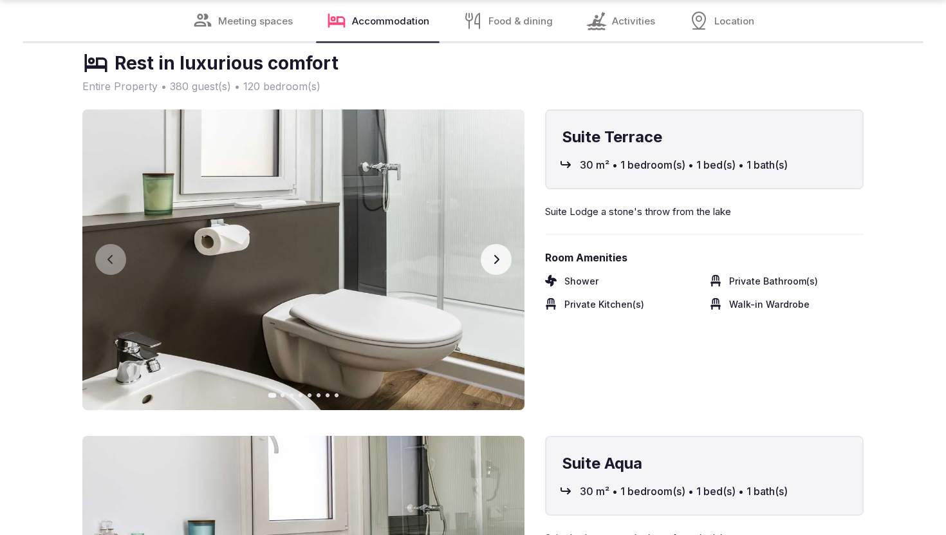
click at [495, 264] on icon "button" at bounding box center [496, 259] width 10 height 10
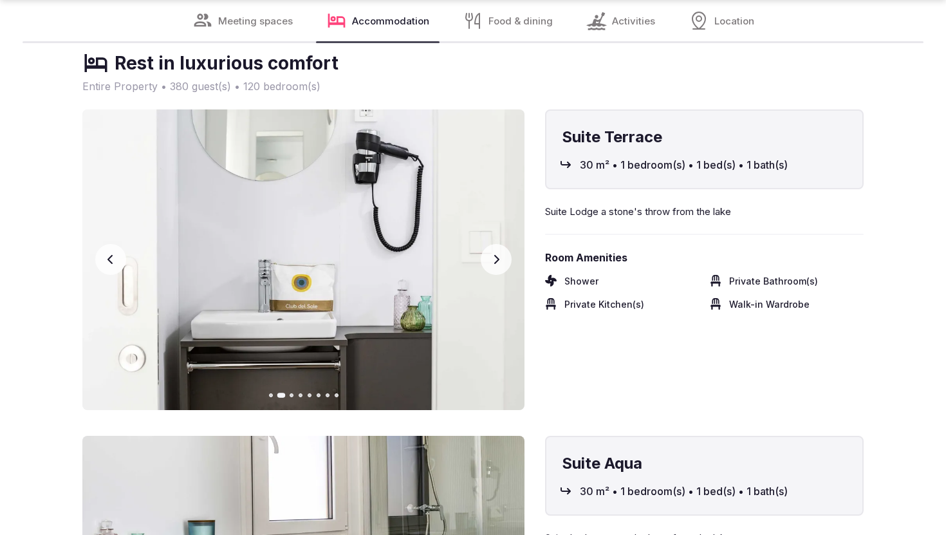
click at [495, 264] on icon "button" at bounding box center [496, 259] width 10 height 10
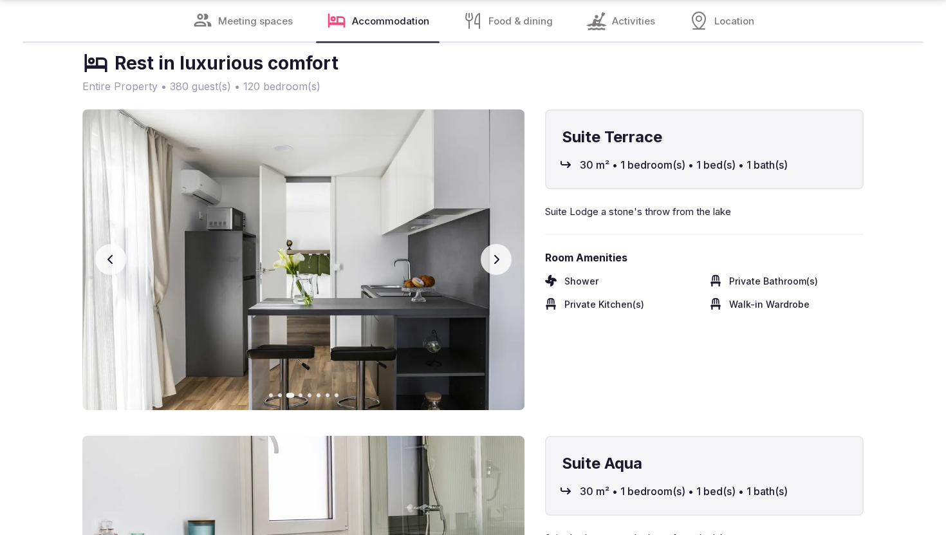
click at [495, 264] on icon "button" at bounding box center [496, 259] width 10 height 10
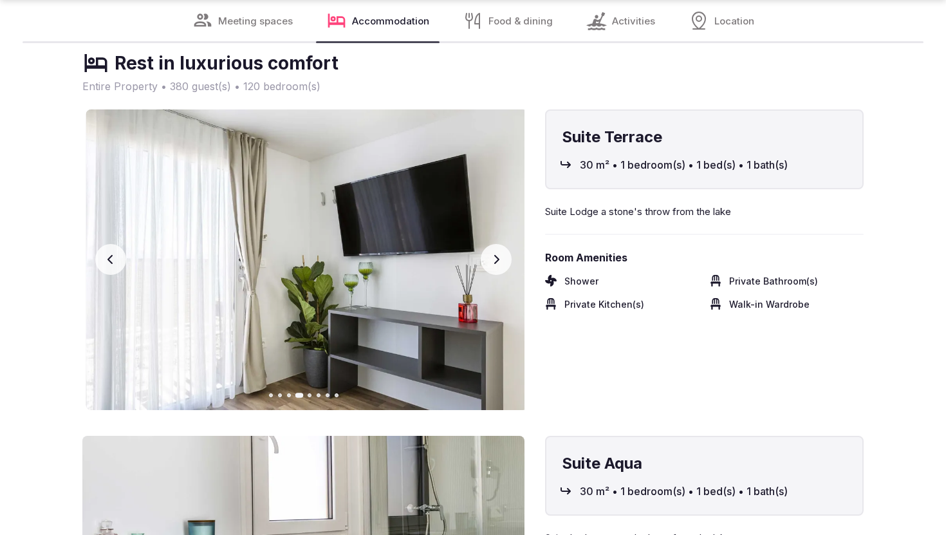
click at [495, 264] on icon "button" at bounding box center [496, 259] width 10 height 10
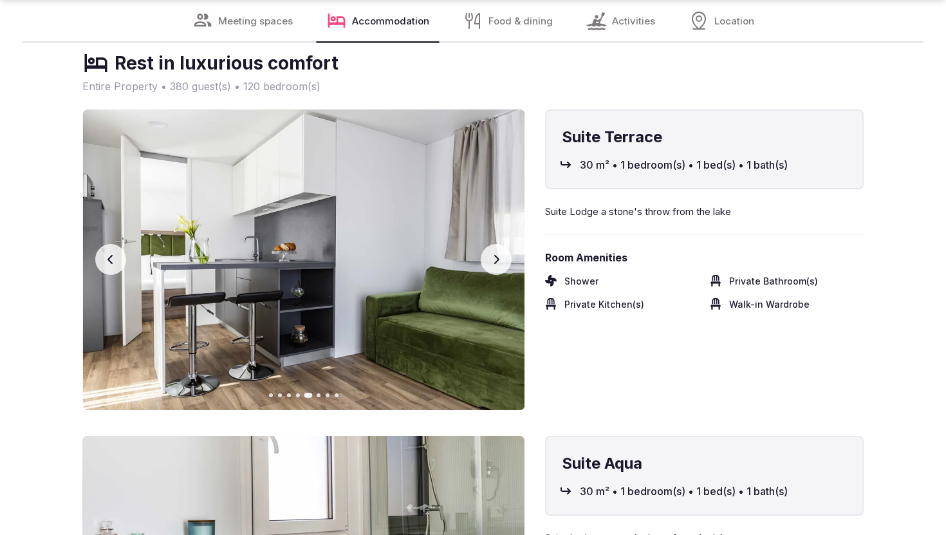
click at [496, 264] on icon "button" at bounding box center [496, 259] width 10 height 10
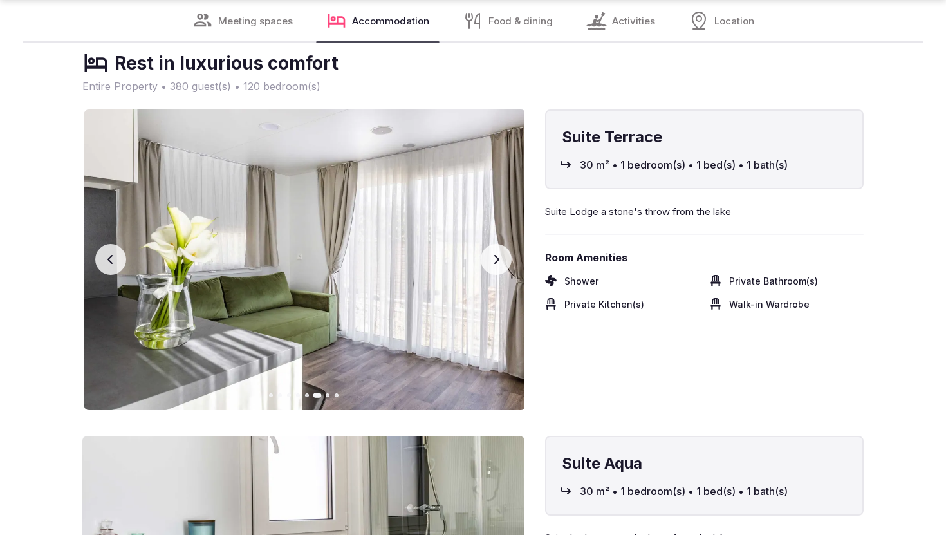
click at [496, 264] on icon "button" at bounding box center [496, 259] width 10 height 10
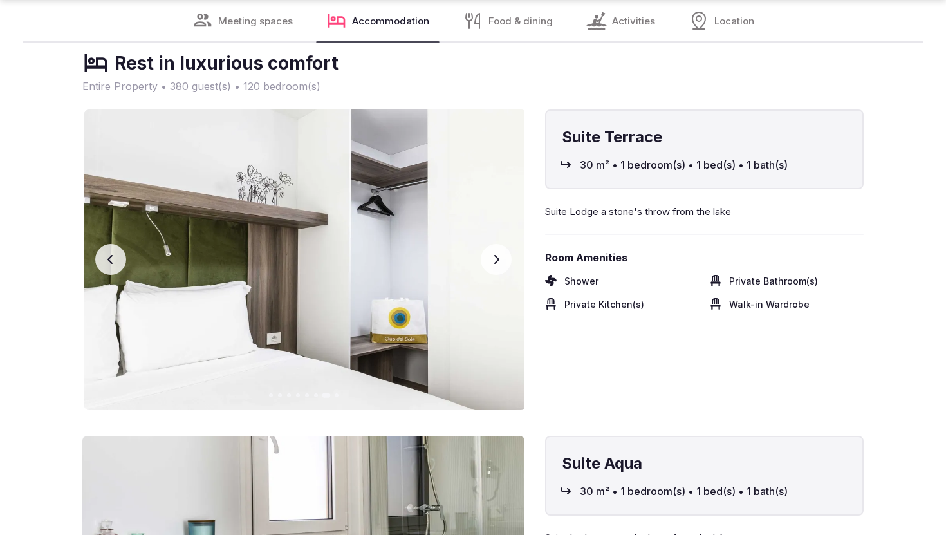
click at [496, 264] on icon "button" at bounding box center [496, 259] width 10 height 10
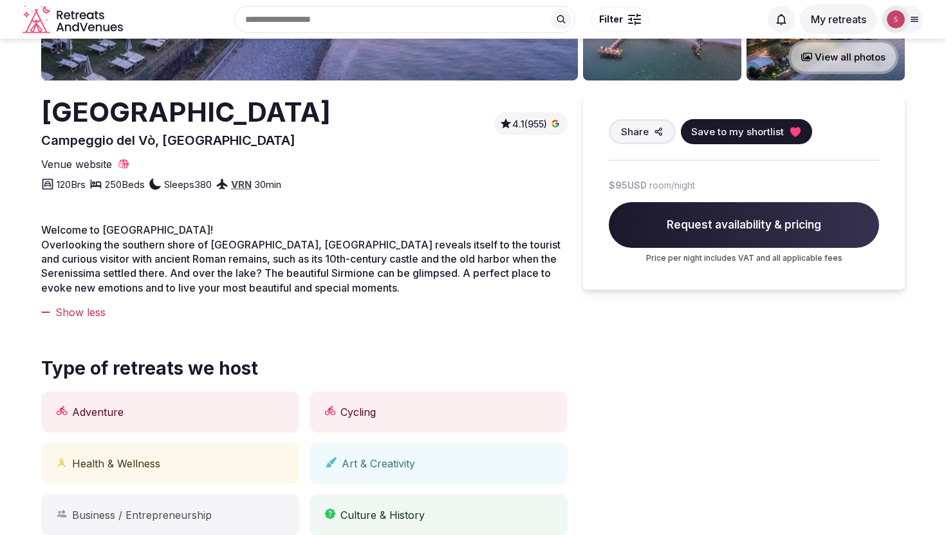
scroll to position [294, 0]
